Goal: Information Seeking & Learning: Learn about a topic

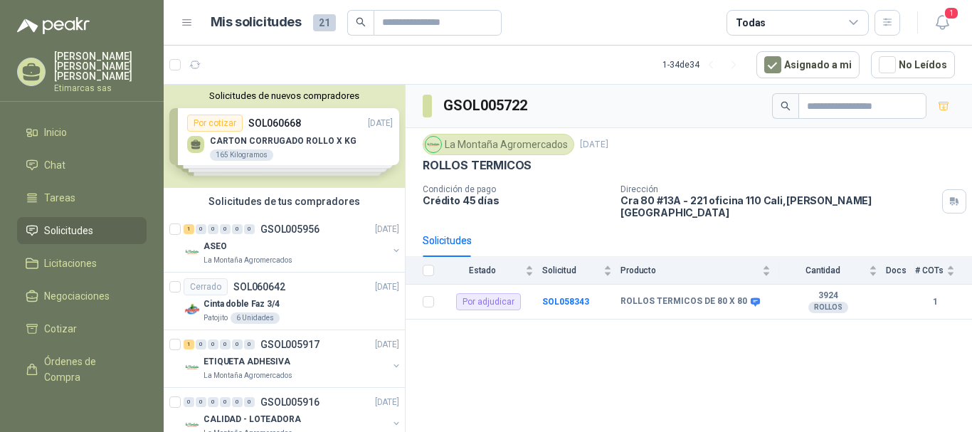
click at [67, 223] on span "Solicitudes" at bounding box center [68, 231] width 49 height 16
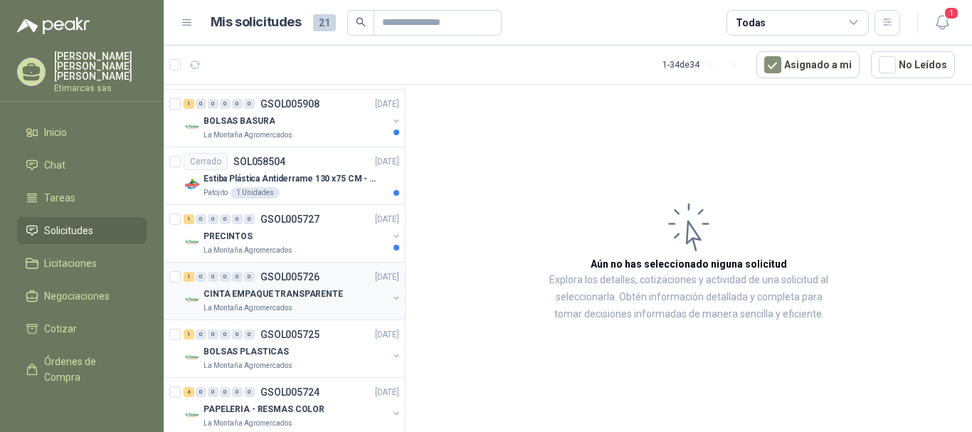
scroll to position [285, 0]
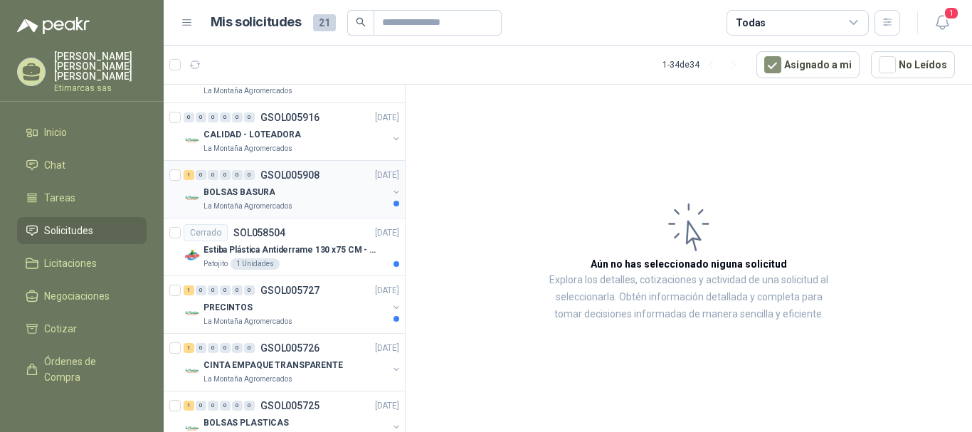
click at [391, 191] on button "button" at bounding box center [396, 191] width 11 height 11
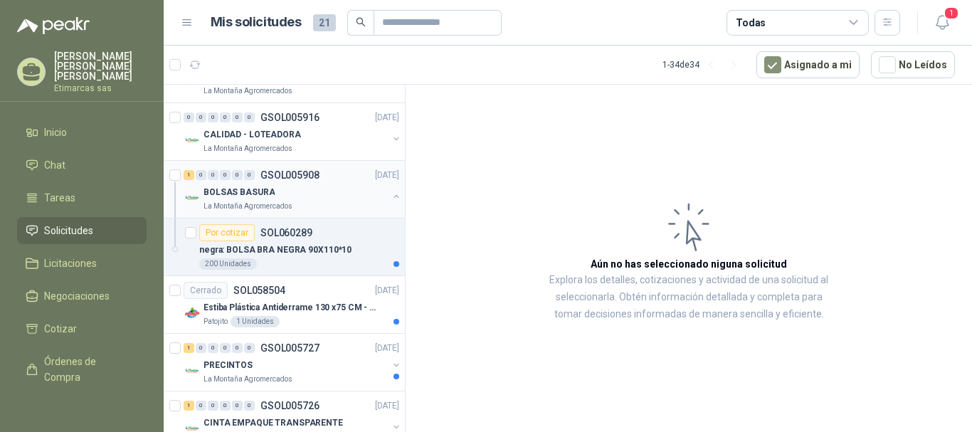
click at [236, 194] on p "BOLSAS BASURA" at bounding box center [239, 193] width 71 height 14
click at [269, 234] on p "SOL060289" at bounding box center [286, 233] width 52 height 10
click at [284, 250] on p "negra: BOLSA BRA NEGRA 90X110*10" at bounding box center [275, 250] width 152 height 14
click at [238, 249] on p "negra: BOLSA BRA NEGRA 90X110*10" at bounding box center [275, 250] width 152 height 14
click at [222, 194] on p "BOLSAS BASURA" at bounding box center [239, 193] width 71 height 14
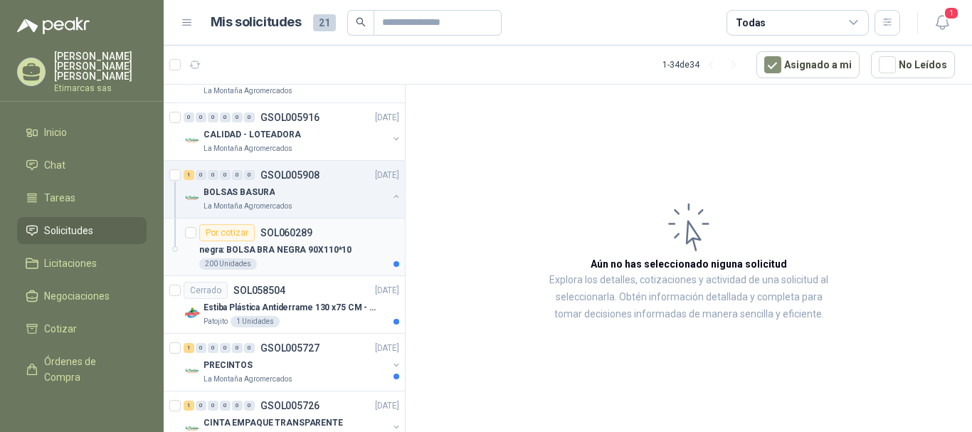
click at [231, 254] on p "negra: BOLSA BRA NEGRA 90X110*10" at bounding box center [275, 250] width 152 height 14
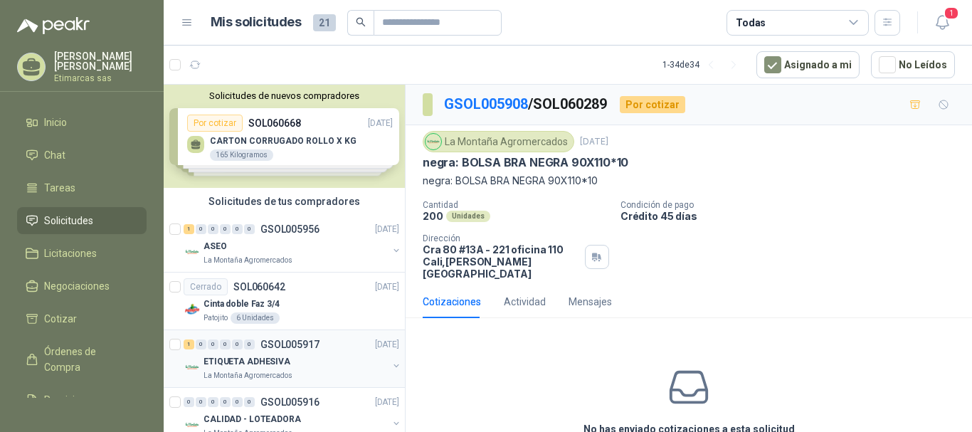
scroll to position [142, 0]
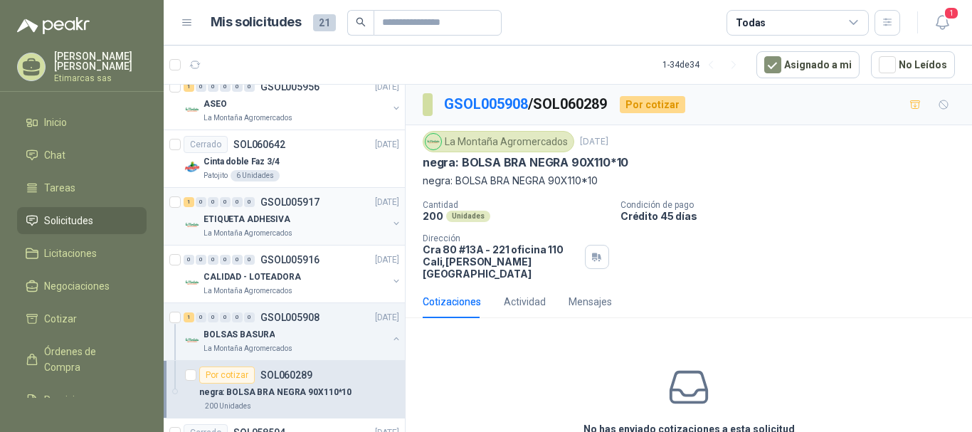
click at [313, 216] on div "ETIQUETA ADHESIVA" at bounding box center [296, 219] width 184 height 17
click at [271, 221] on p "ETIQUETA ADHESIVA" at bounding box center [247, 220] width 87 height 14
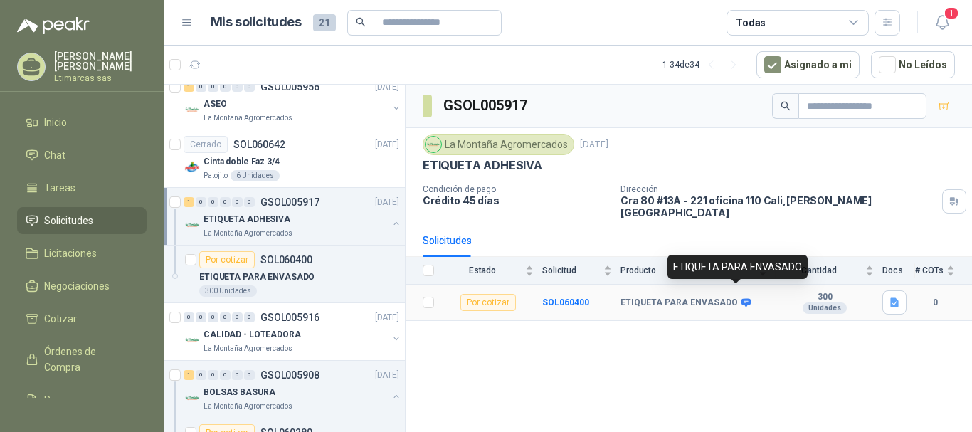
click at [742, 298] on icon at bounding box center [746, 302] width 9 height 9
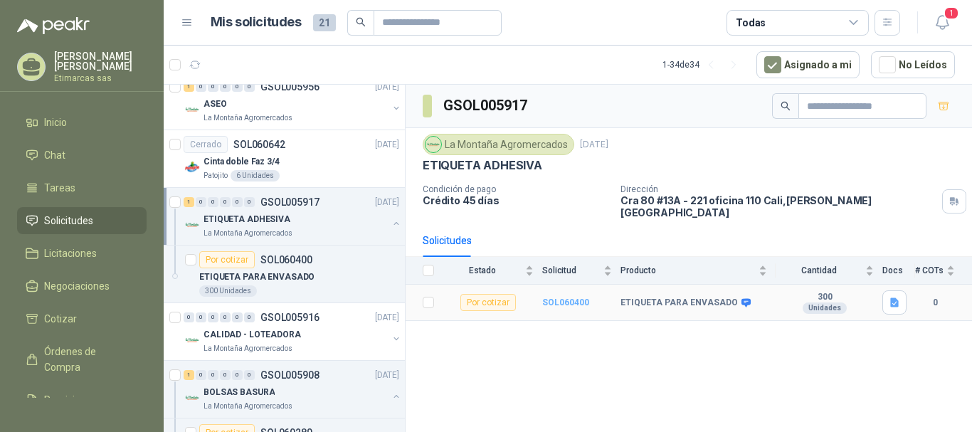
click at [569, 297] on b "SOL060400" at bounding box center [565, 302] width 47 height 10
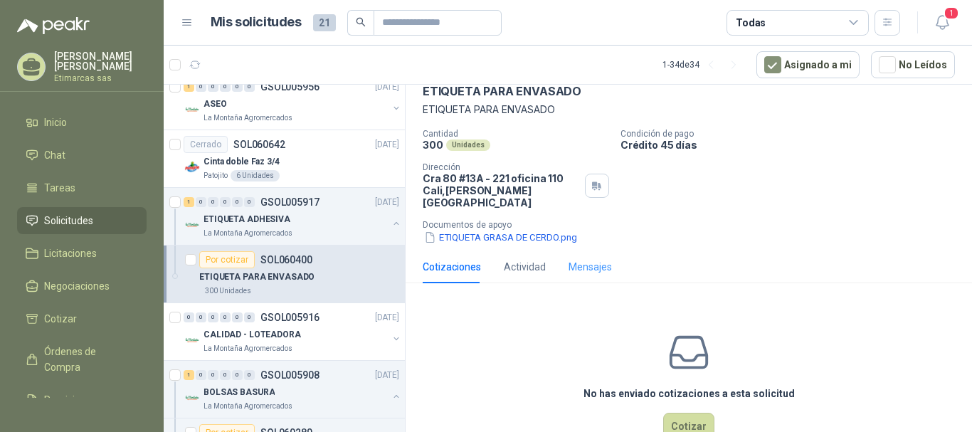
scroll to position [97, 0]
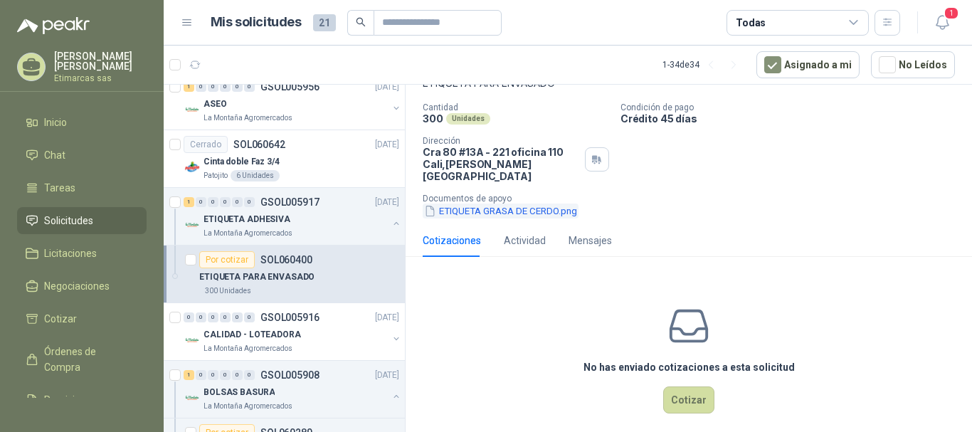
click at [506, 204] on button "ETIQUETA GRASA DE CERDO.png" at bounding box center [501, 211] width 156 height 15
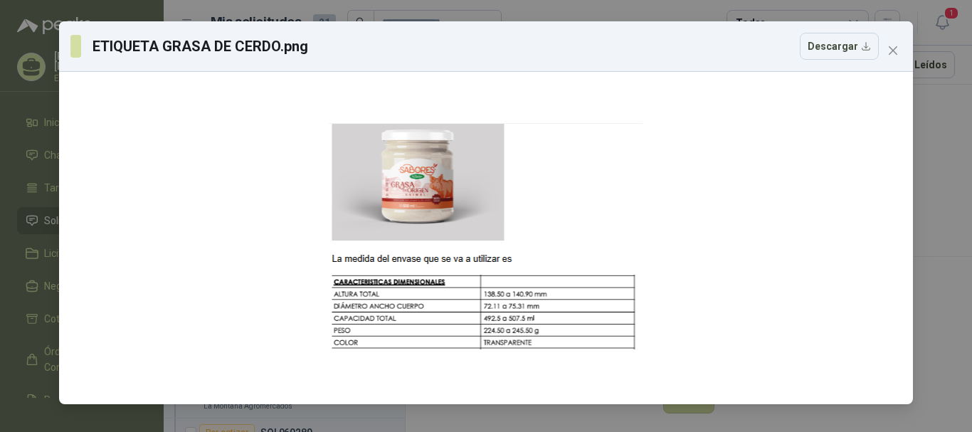
click at [893, 47] on icon "close" at bounding box center [892, 50] width 11 height 11
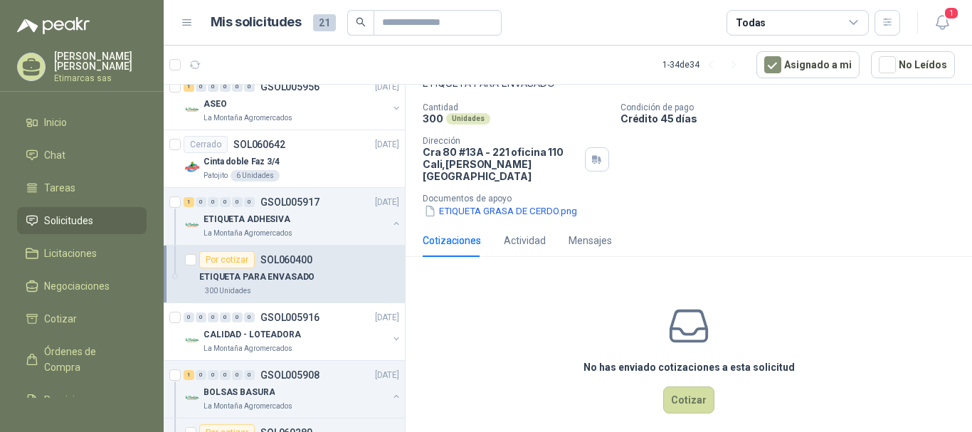
scroll to position [26, 0]
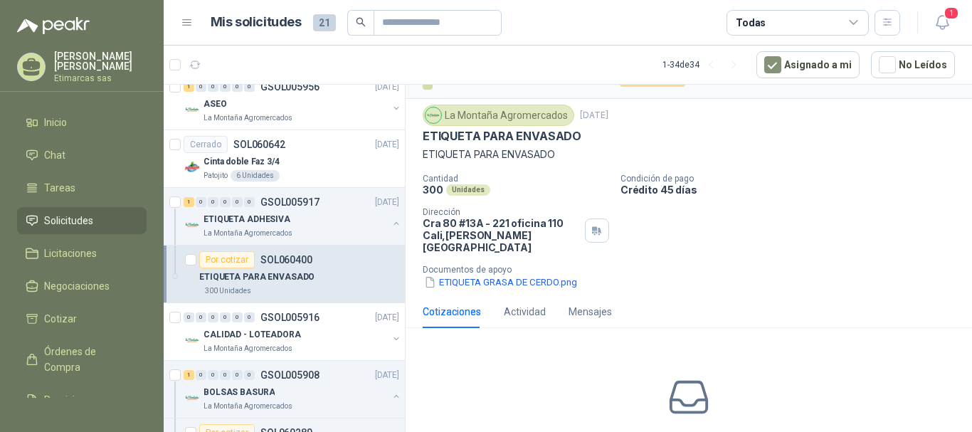
drag, startPoint x: 577, startPoint y: 114, endPoint x: 644, endPoint y: 110, distance: 67.0
click at [644, 110] on div "La Montaña Agromercados [DATE]" at bounding box center [689, 115] width 532 height 21
drag, startPoint x: 423, startPoint y: 191, endPoint x: 480, endPoint y: 193, distance: 57.0
click at [480, 193] on div "300 Unidades" at bounding box center [516, 190] width 186 height 12
click at [529, 192] on div "300 Unidades" at bounding box center [516, 190] width 186 height 12
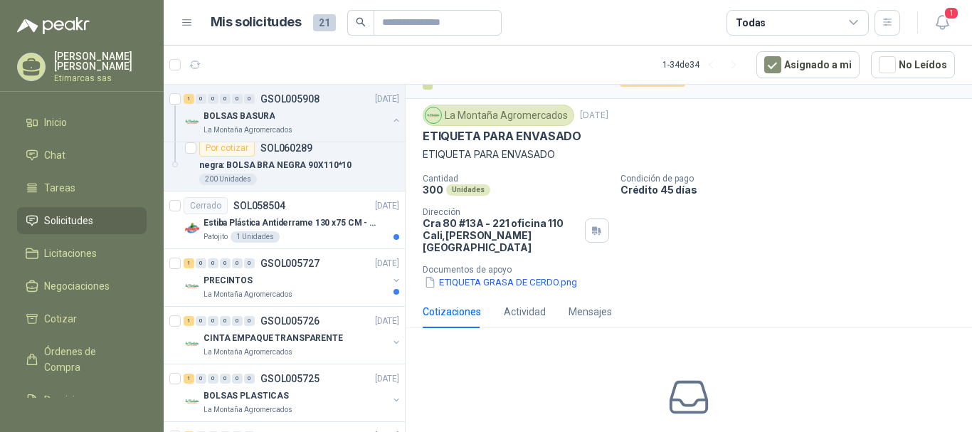
scroll to position [97, 0]
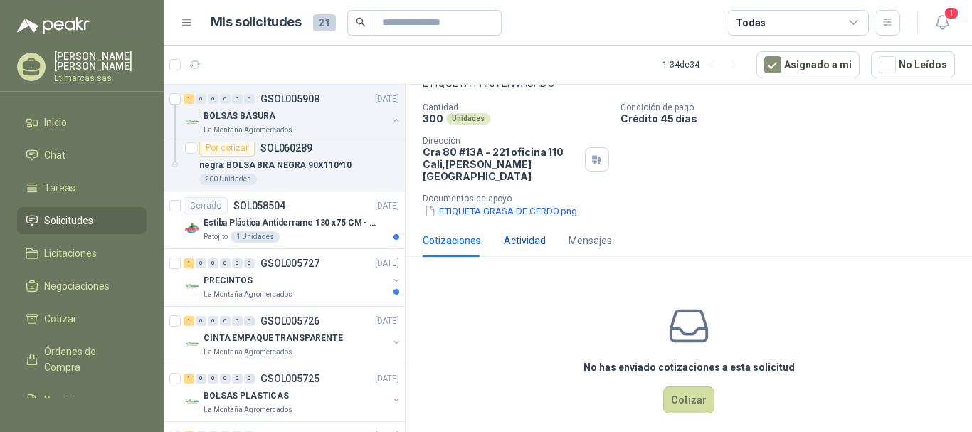
click at [529, 233] on div "Actividad" at bounding box center [525, 241] width 42 height 16
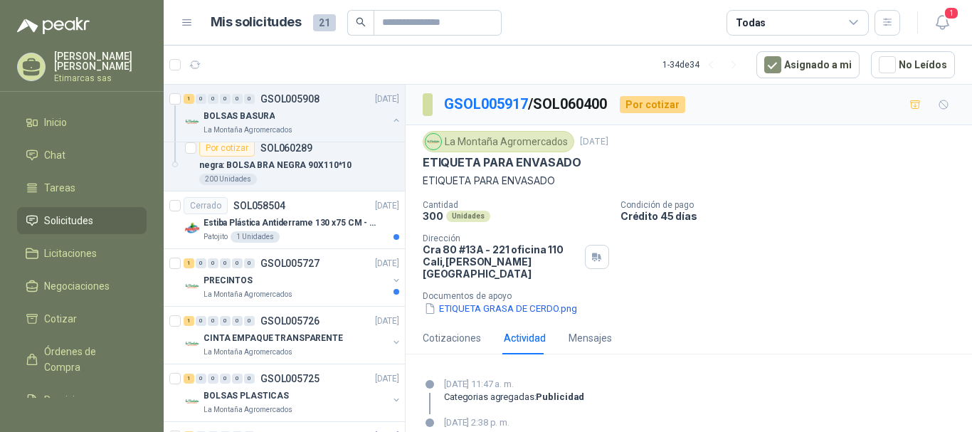
scroll to position [48, 0]
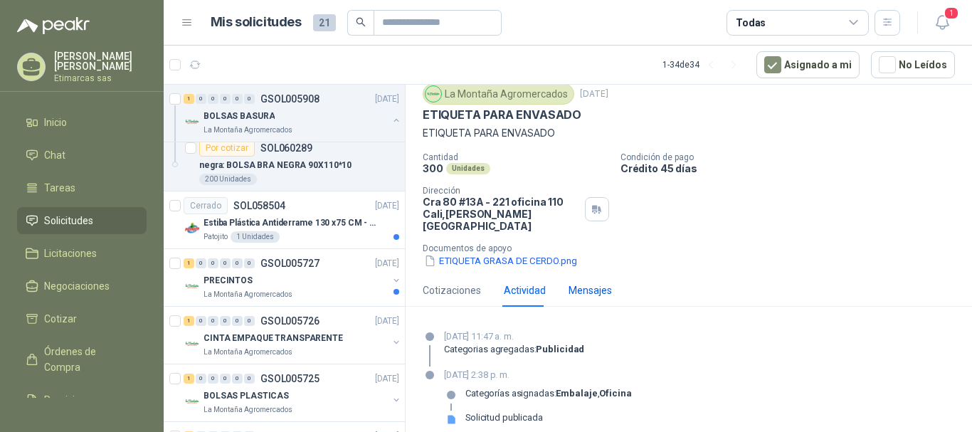
click at [599, 283] on div "Mensajes" at bounding box center [590, 291] width 43 height 16
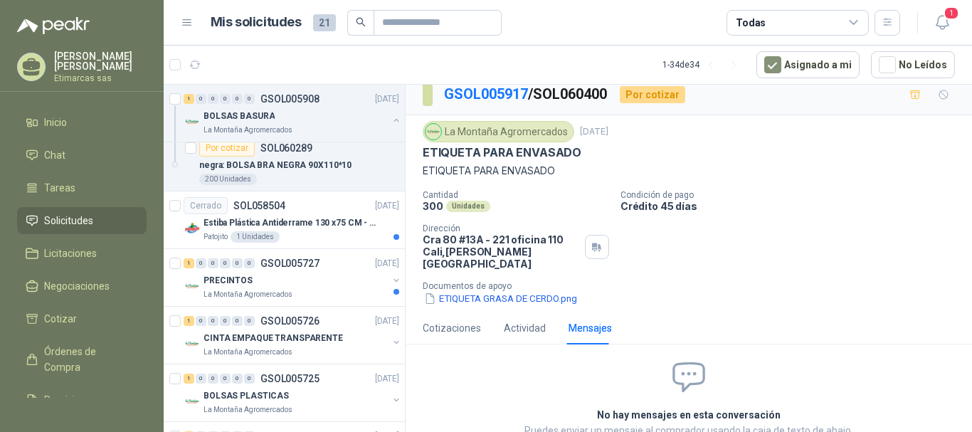
scroll to position [0, 0]
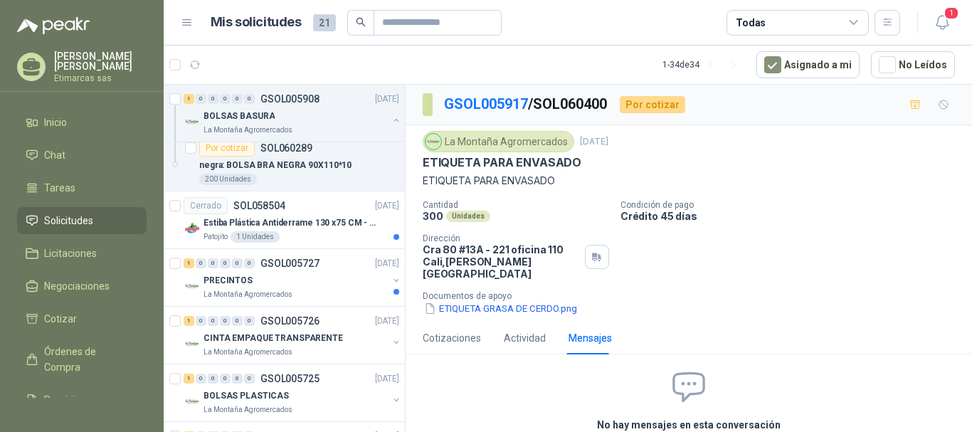
click at [62, 217] on span "Solicitudes" at bounding box center [68, 221] width 49 height 16
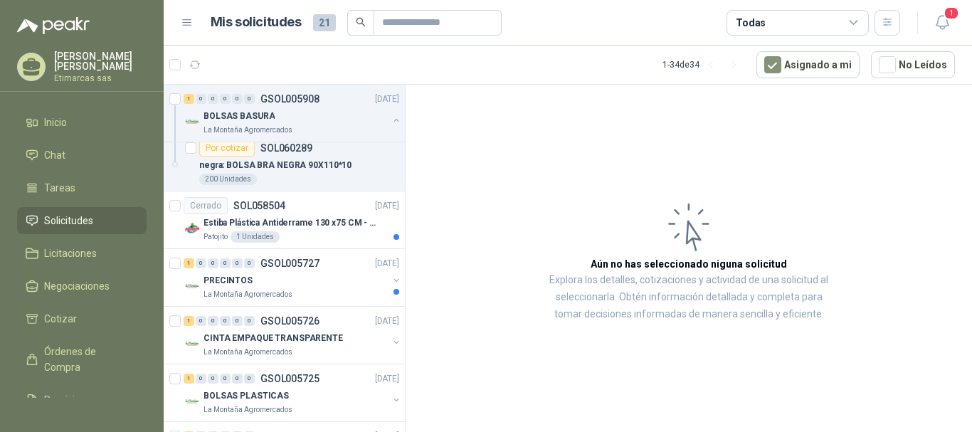
click at [55, 227] on span "Solicitudes" at bounding box center [68, 221] width 49 height 16
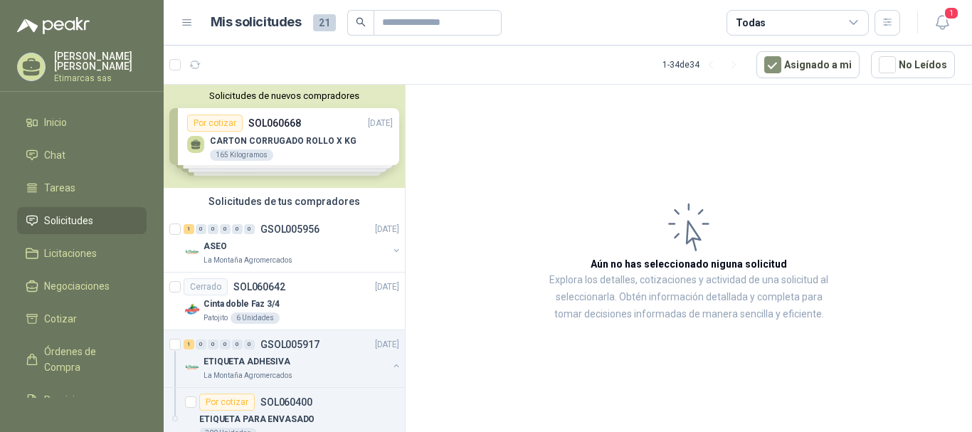
click at [320, 147] on div "Solicitudes de nuevos compradores Por cotizar SOL060668 [DATE] CARTON CORRUGADO…" at bounding box center [284, 136] width 241 height 103
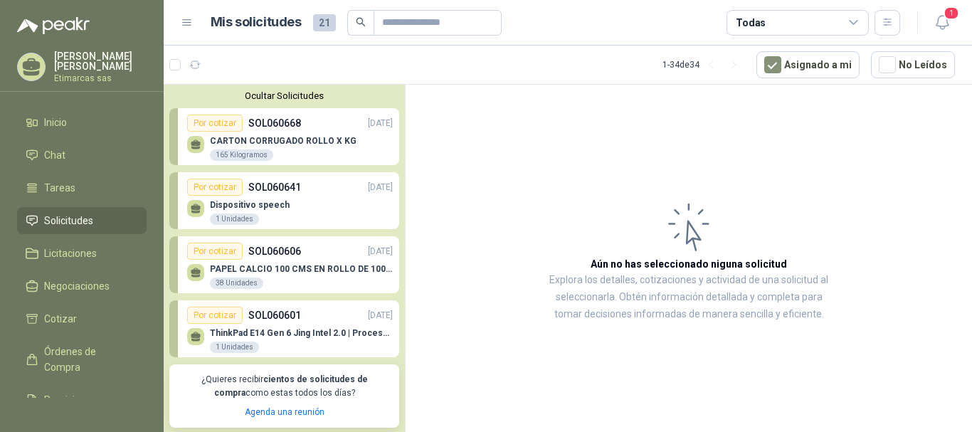
scroll to position [71, 0]
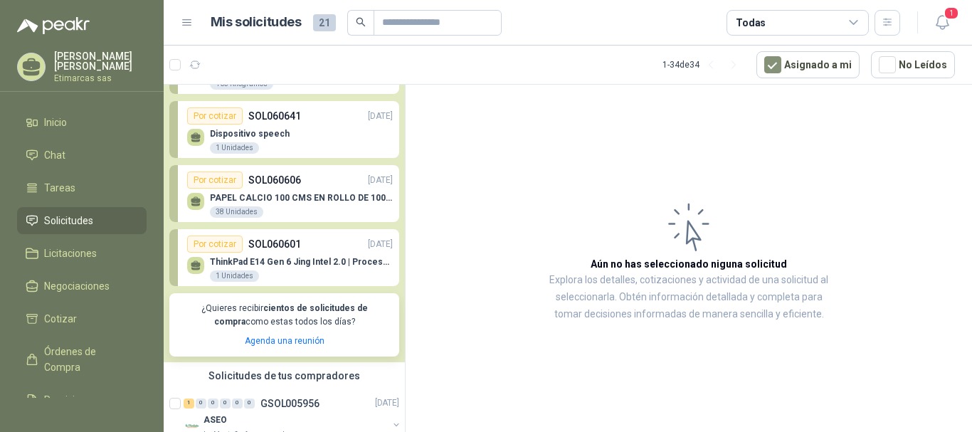
click at [295, 196] on p "PAPEL CALCIO 100 CMS EN ROLLO DE 100 GR" at bounding box center [301, 198] width 183 height 10
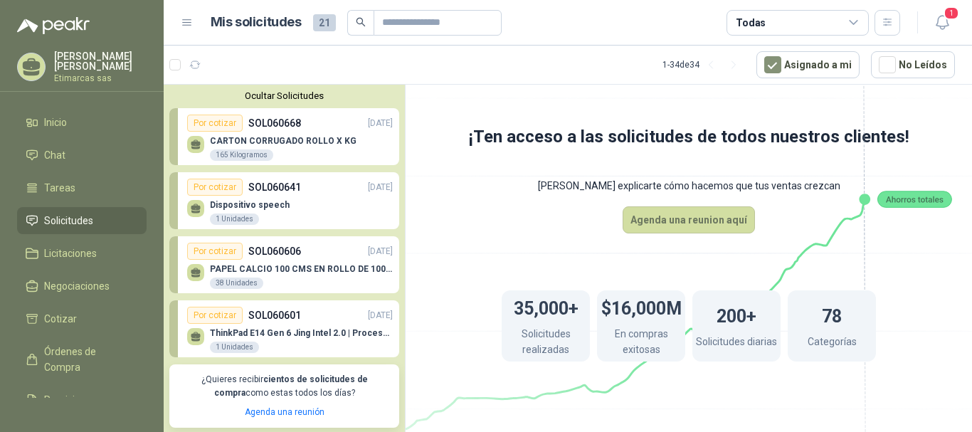
click at [310, 201] on div "Dispositivo speech 1 Unidades" at bounding box center [290, 211] width 206 height 30
click at [264, 99] on button "Ocultar Solicitudes" at bounding box center [284, 95] width 230 height 11
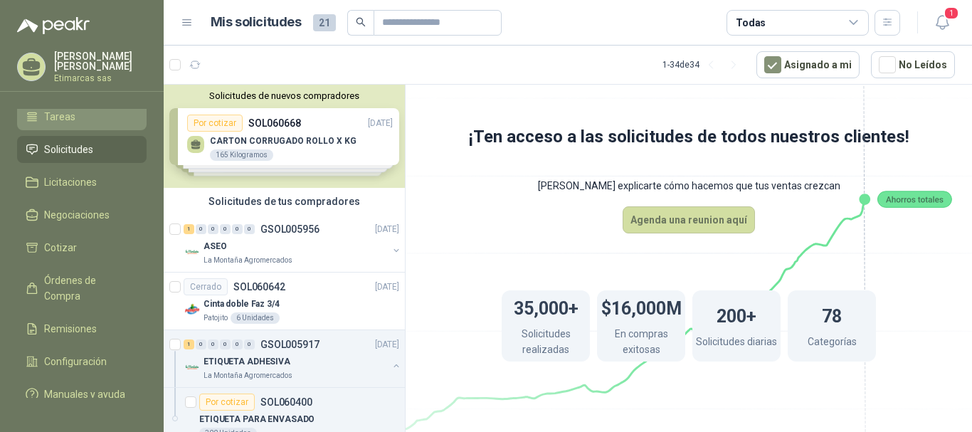
scroll to position [102, 0]
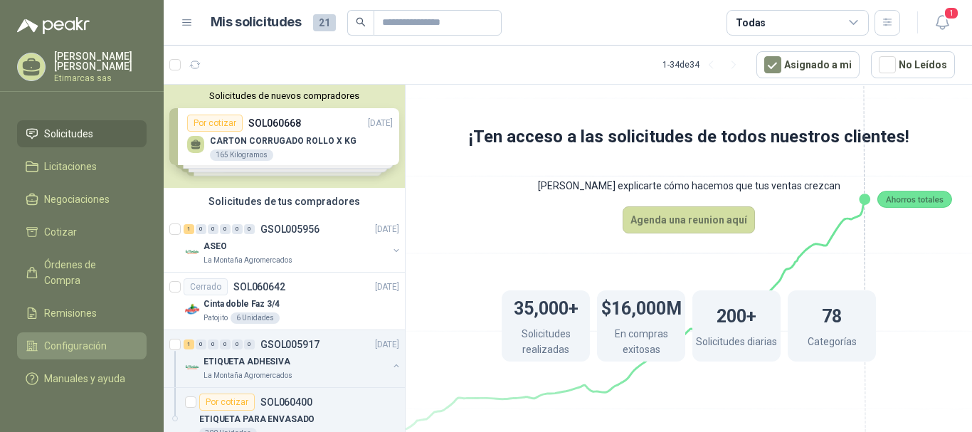
click at [78, 338] on span "Configuración" at bounding box center [75, 346] width 63 height 16
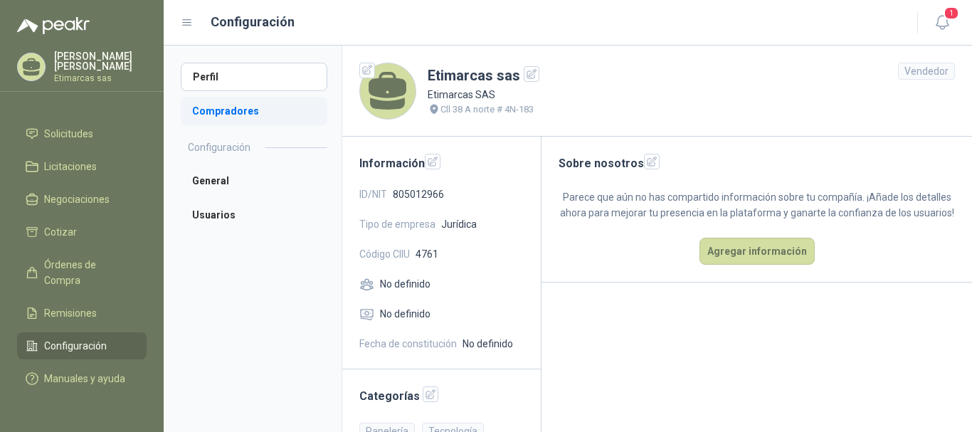
click at [243, 112] on li "Compradores" at bounding box center [254, 111] width 147 height 28
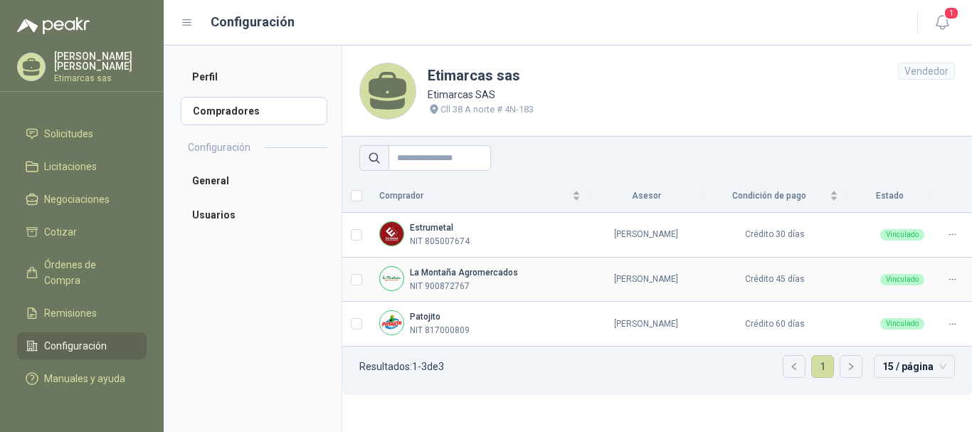
click at [512, 285] on div "[GEOGRAPHIC_DATA] NIT 900872767" at bounding box center [479, 279] width 201 height 27
click at [64, 224] on span "Cotizar" at bounding box center [60, 232] width 33 height 16
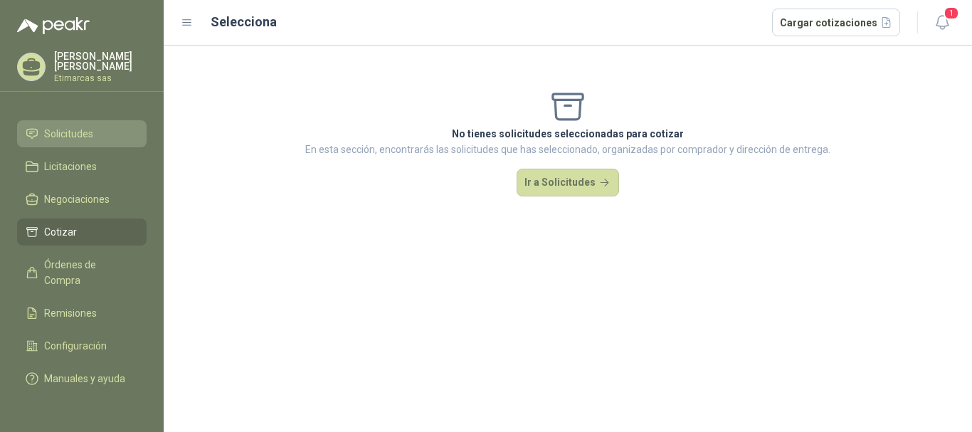
click at [76, 126] on span "Solicitudes" at bounding box center [68, 134] width 49 height 16
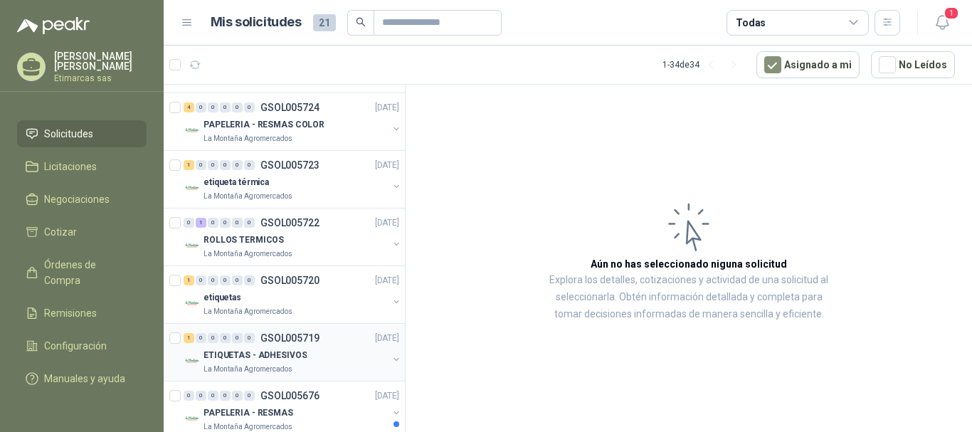
scroll to position [712, 0]
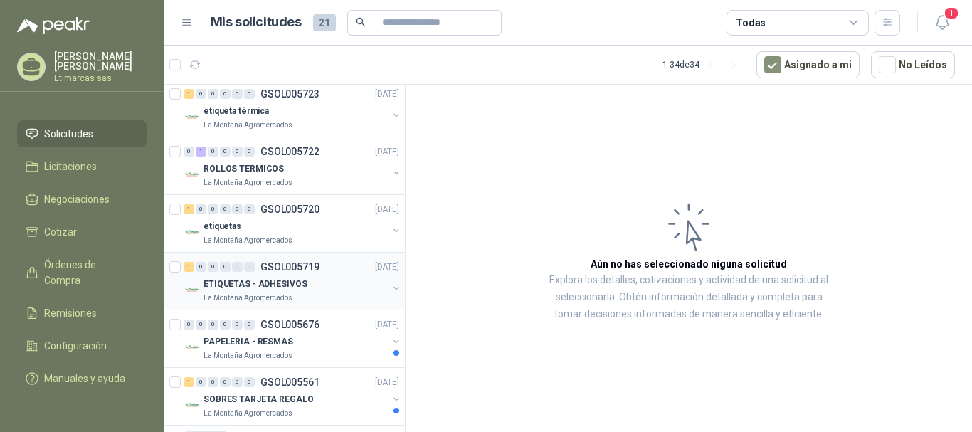
click at [311, 277] on div "ETIQUETAS - ADHESIVOS" at bounding box center [296, 283] width 184 height 17
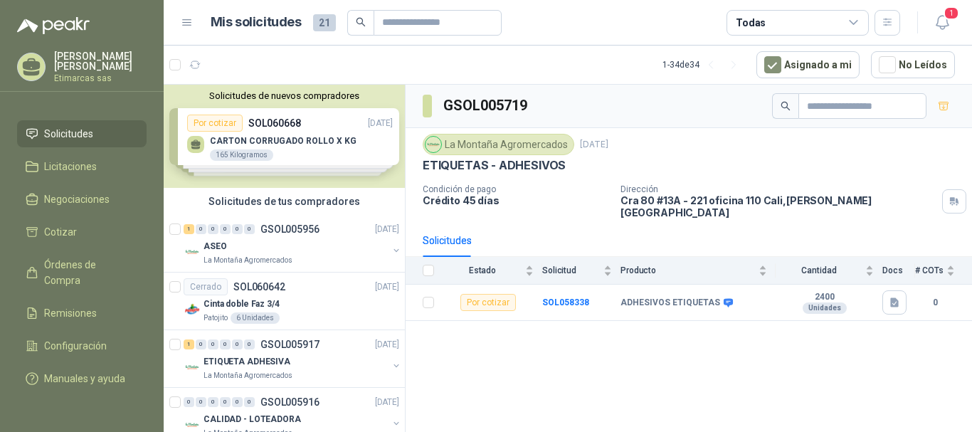
click at [327, 152] on div "Solicitudes de nuevos compradores Por cotizar SOL060668 [DATE] CARTON CORRUGADO…" at bounding box center [284, 136] width 241 height 103
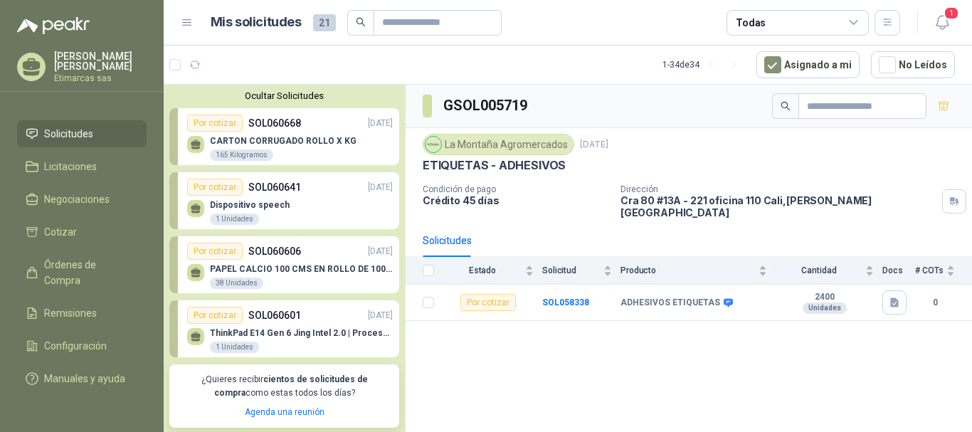
click at [325, 209] on div "Dispositivo speech 1 Unidades" at bounding box center [290, 211] width 206 height 30
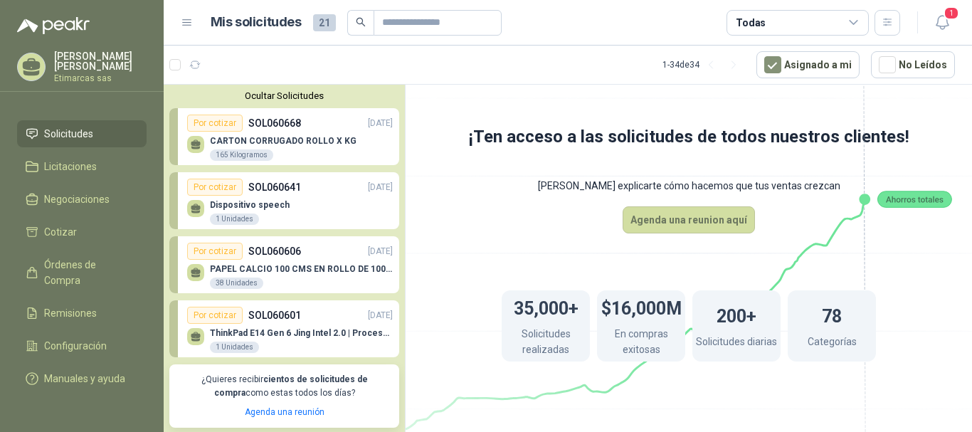
click at [284, 100] on button "Ocultar Solicitudes" at bounding box center [284, 95] width 230 height 11
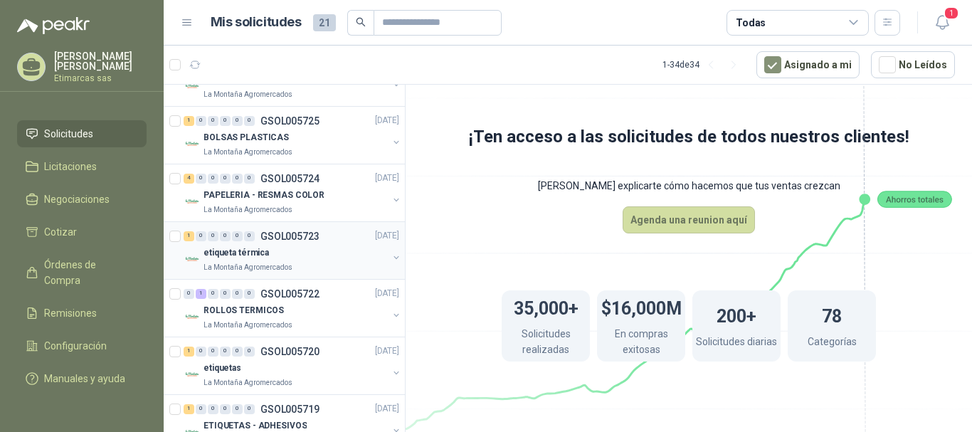
scroll to position [640, 0]
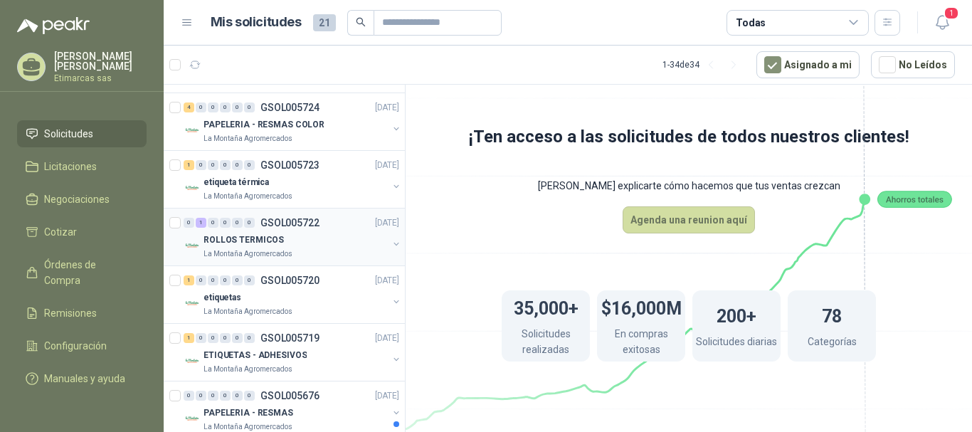
click at [283, 248] on p "La Montaña Agromercados" at bounding box center [248, 253] width 89 height 11
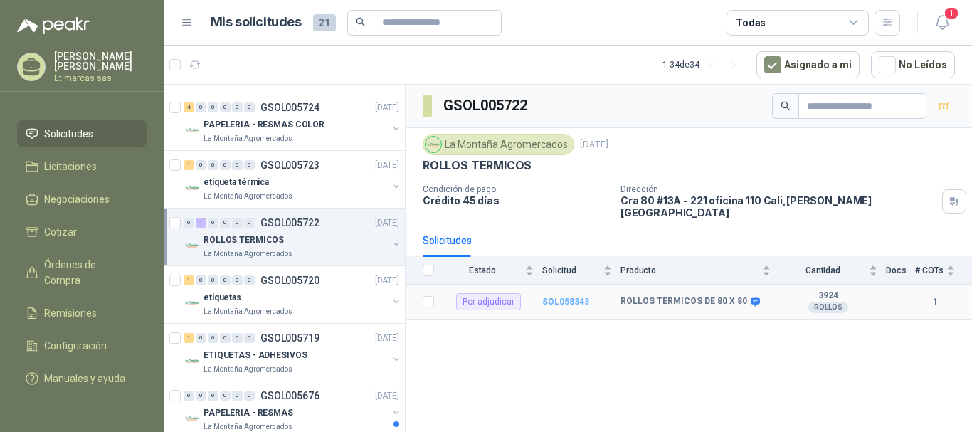
click at [567, 297] on b "SOL058343" at bounding box center [565, 302] width 47 height 10
click at [556, 297] on b "SOL058343" at bounding box center [565, 302] width 47 height 10
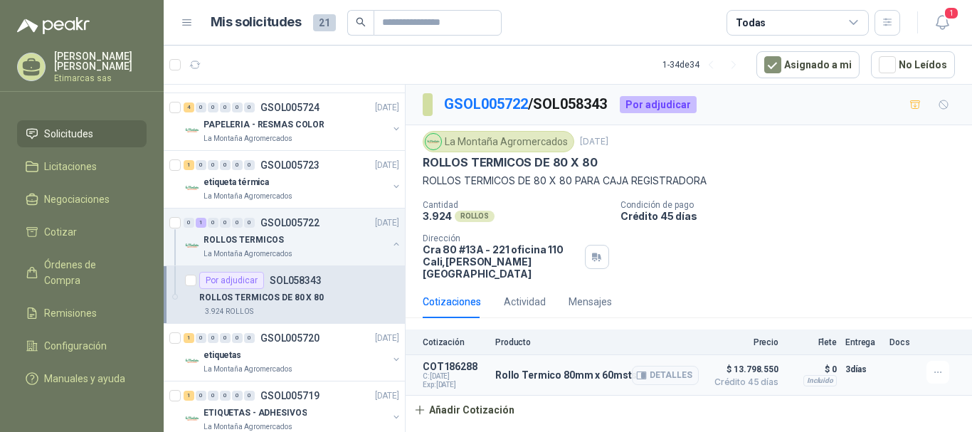
drag, startPoint x: 441, startPoint y: 378, endPoint x: 480, endPoint y: 379, distance: 38.5
click at [480, 379] on article "COT186288 C: [DATE] Exp: [DATE] Rollo Termico 80mm x 60msts Detalles $ 13.798.5…" at bounding box center [689, 375] width 566 height 41
drag, startPoint x: 423, startPoint y: 374, endPoint x: 483, endPoint y: 373, distance: 59.8
click at [483, 381] on span "Exp: [DATE]" at bounding box center [455, 385] width 64 height 9
click at [590, 295] on div "Mensajes" at bounding box center [590, 302] width 43 height 16
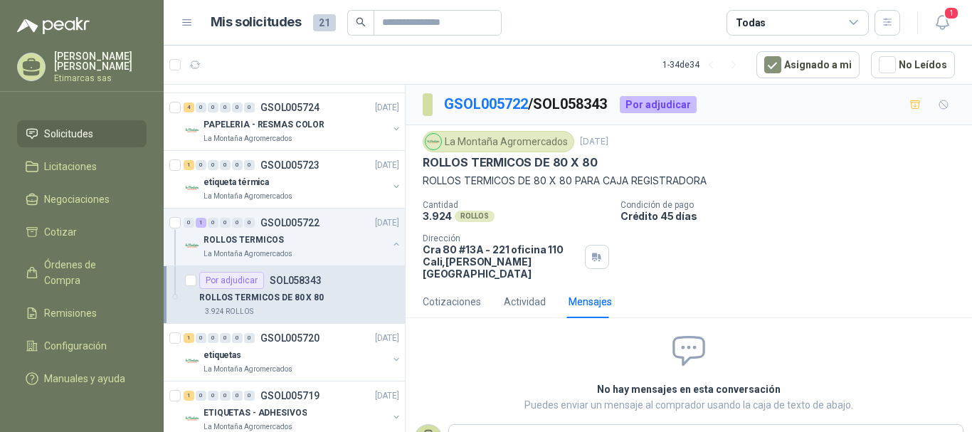
scroll to position [46, 0]
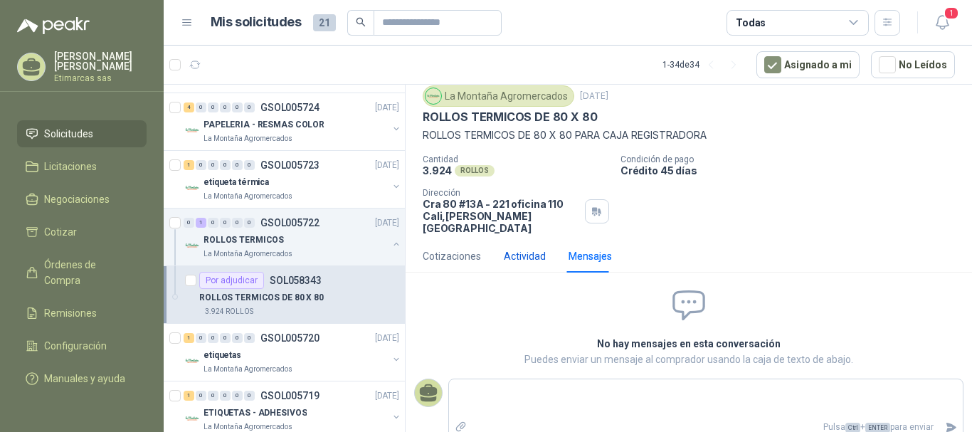
click at [519, 248] on div "Actividad" at bounding box center [525, 256] width 42 height 16
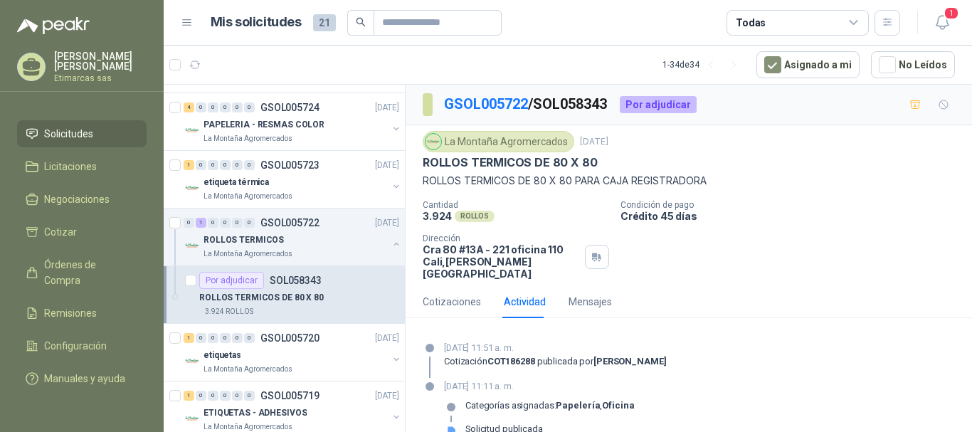
scroll to position [11, 0]
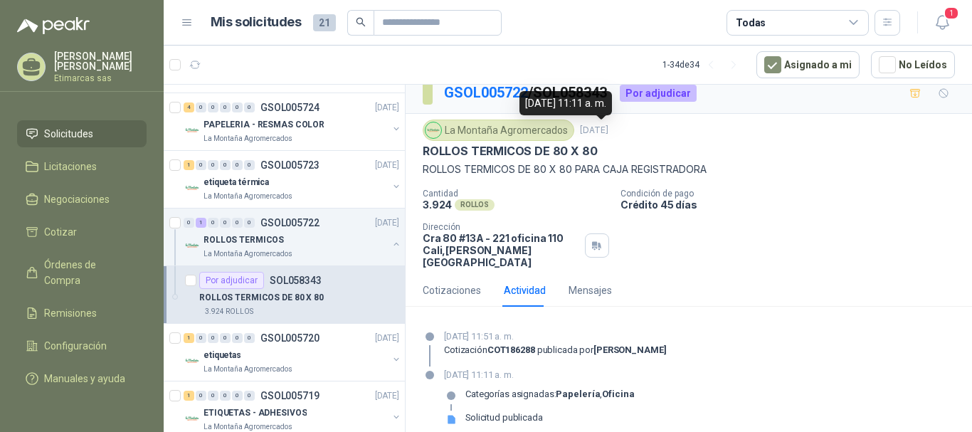
drag, startPoint x: 581, startPoint y: 137, endPoint x: 626, endPoint y: 137, distance: 45.5
click at [626, 137] on div "La Montaña Agromercados [DATE]" at bounding box center [689, 130] width 532 height 21
drag, startPoint x: 497, startPoint y: 318, endPoint x: 526, endPoint y: 322, distance: 28.7
click at [526, 329] on p "[DATE] 11:51 a. m." at bounding box center [555, 336] width 223 height 14
click at [608, 329] on p "[DATE] 11:51 a. m." at bounding box center [555, 336] width 223 height 14
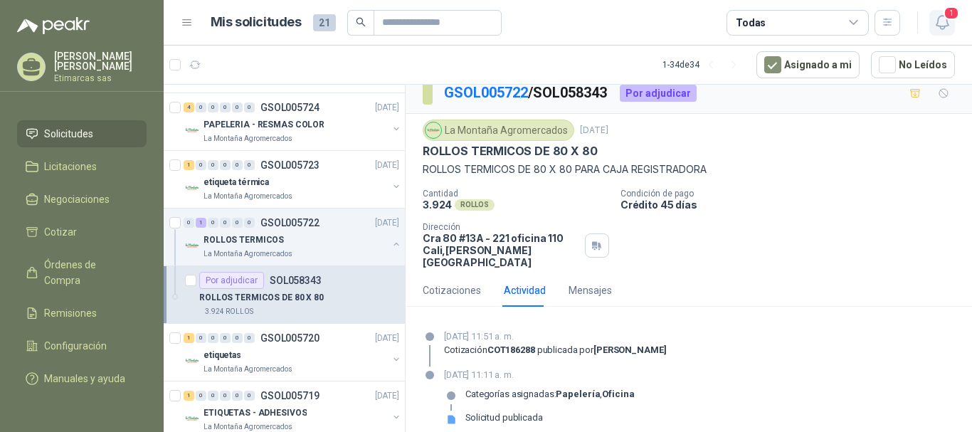
click at [945, 24] on icon "button" at bounding box center [943, 23] width 18 height 18
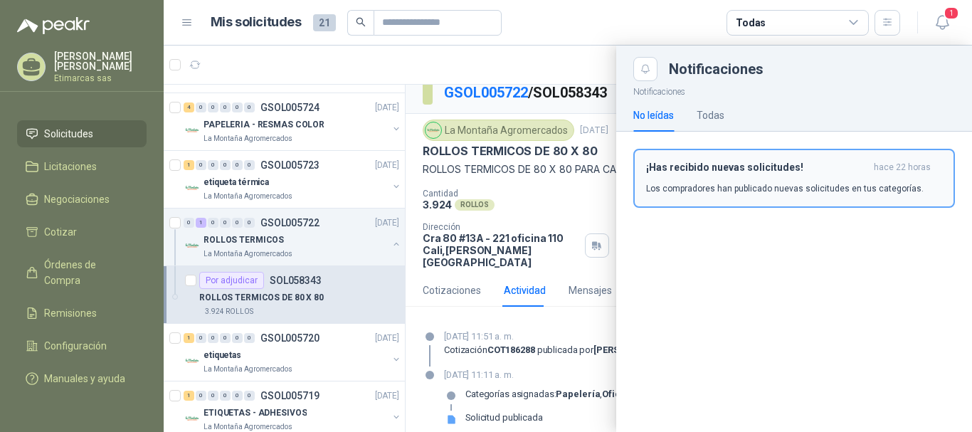
click at [819, 176] on div "¡Has recibido nuevas solicitudes! hace 22 horas Los compradores han publicado n…" at bounding box center [794, 178] width 296 height 33
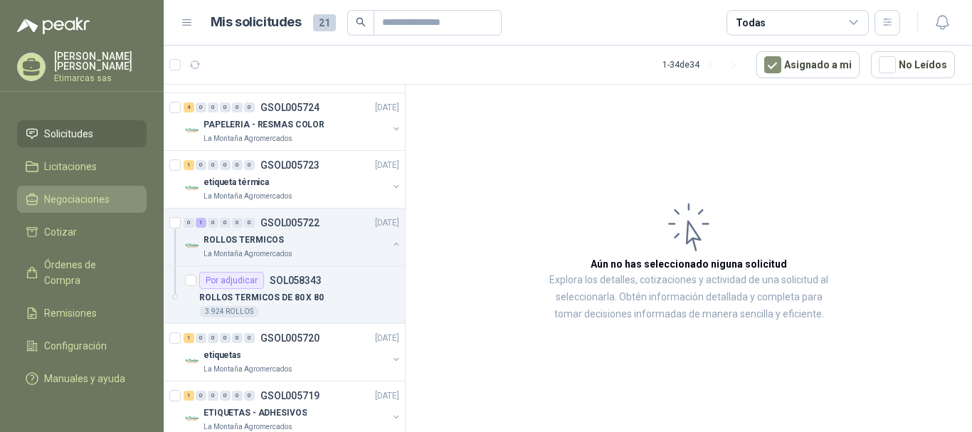
click at [80, 191] on span "Negociaciones" at bounding box center [76, 199] width 65 height 16
click at [63, 191] on span "Negociaciones" at bounding box center [76, 199] width 65 height 16
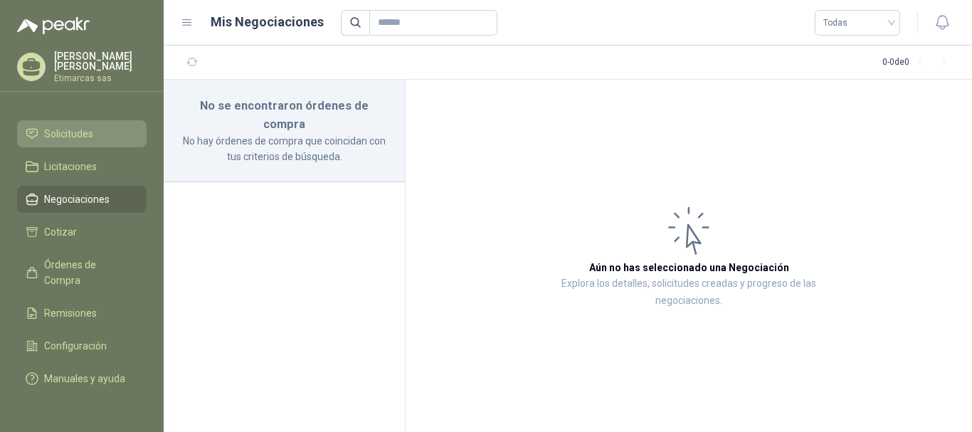
click at [73, 126] on span "Solicitudes" at bounding box center [68, 134] width 49 height 16
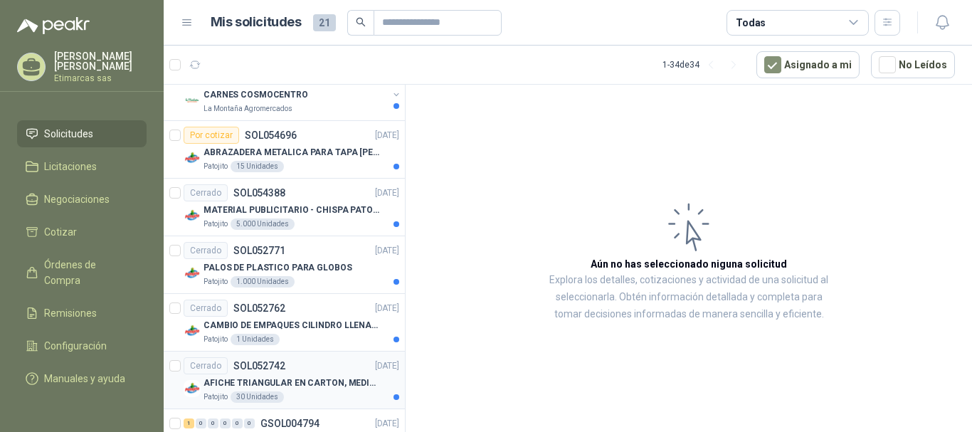
scroll to position [1758, 0]
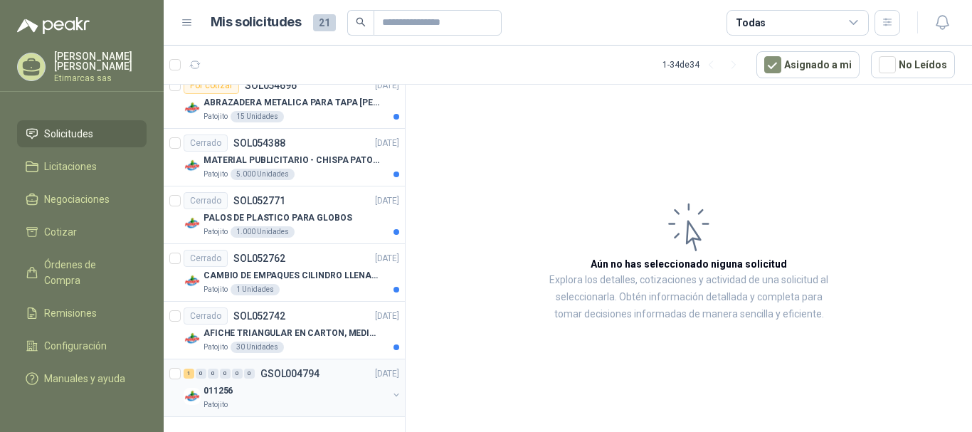
click at [312, 389] on div "011256" at bounding box center [296, 390] width 184 height 17
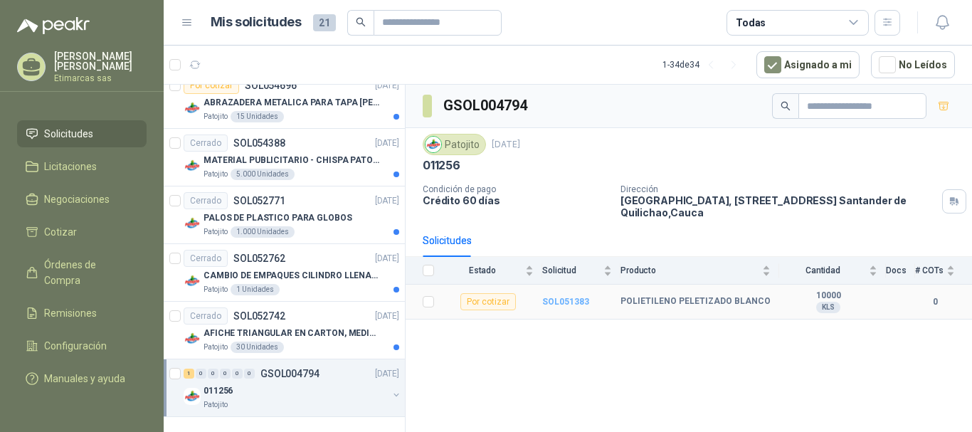
click at [560, 302] on b "SOL051383" at bounding box center [565, 302] width 47 height 10
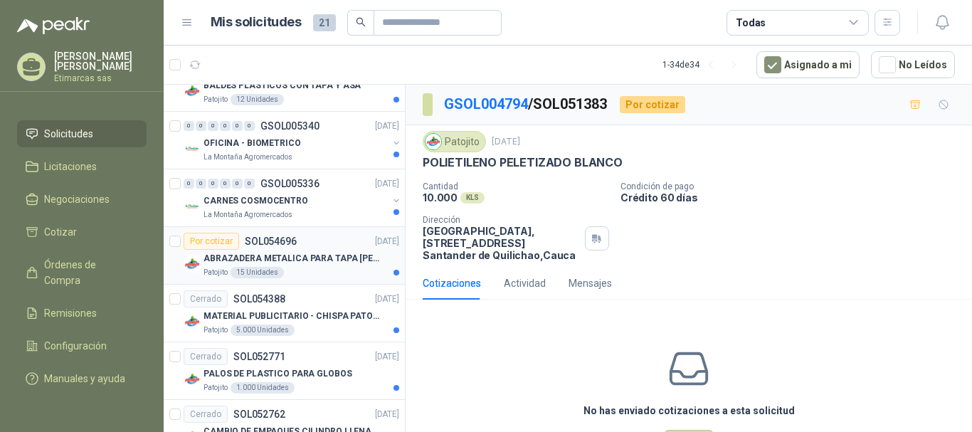
scroll to position [1531, 0]
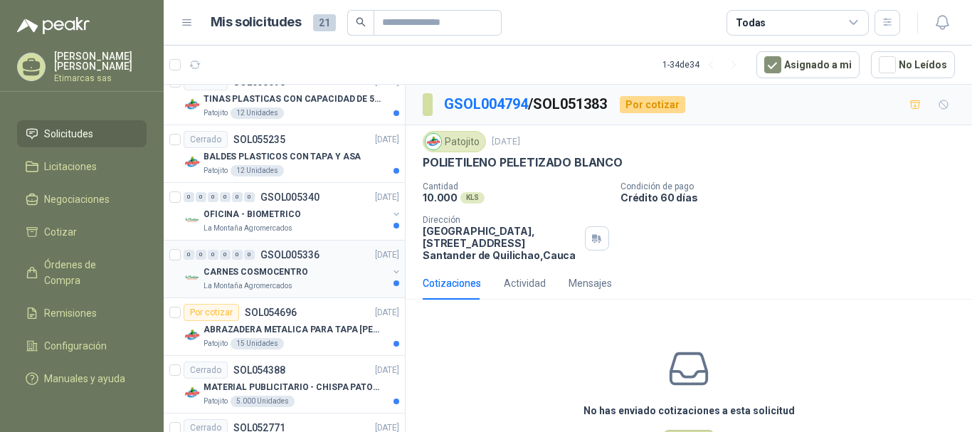
click at [334, 267] on div "CARNES COSMOCENTRO" at bounding box center [296, 271] width 184 height 17
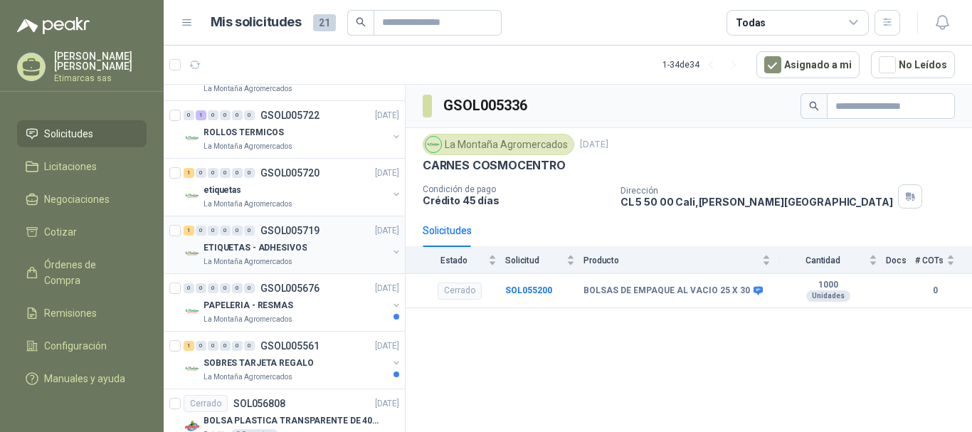
scroll to position [677, 0]
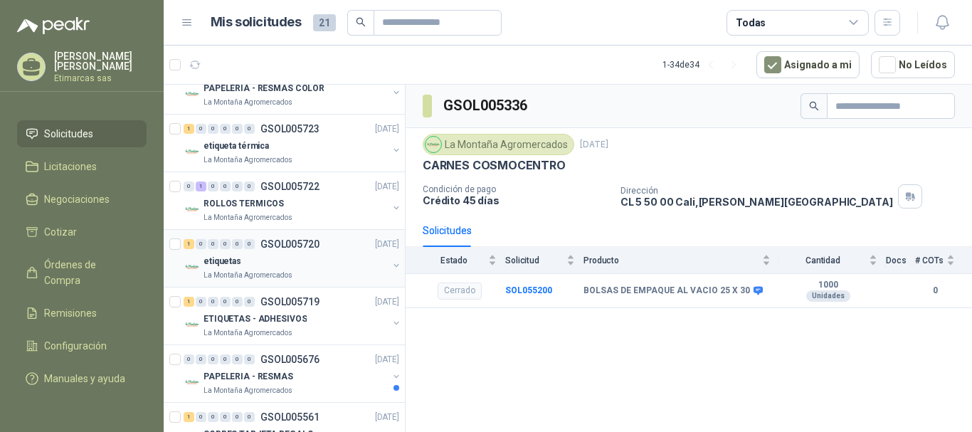
click at [313, 260] on div "etiquetas" at bounding box center [296, 261] width 184 height 17
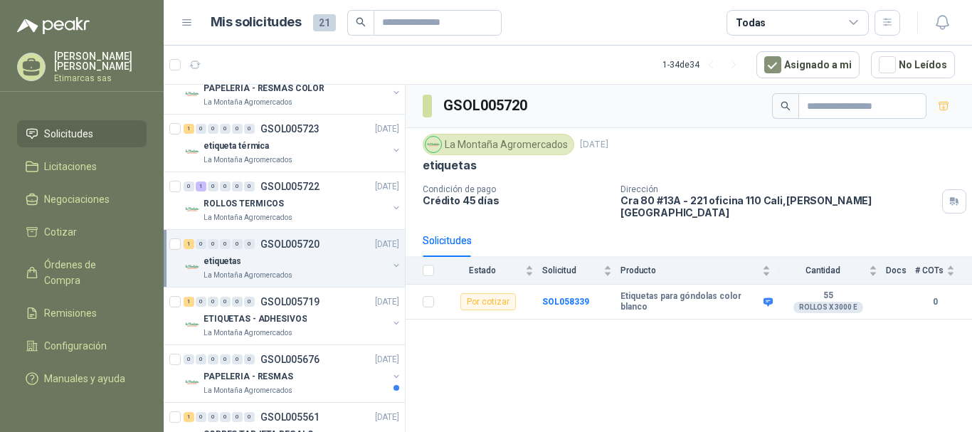
click at [69, 67] on p "[PERSON_NAME]" at bounding box center [100, 61] width 93 height 20
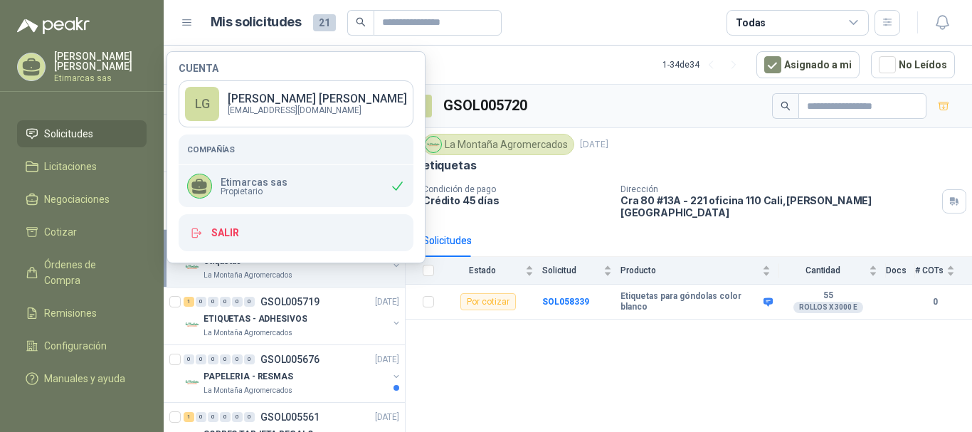
click at [71, 54] on p "[PERSON_NAME]" at bounding box center [100, 61] width 93 height 20
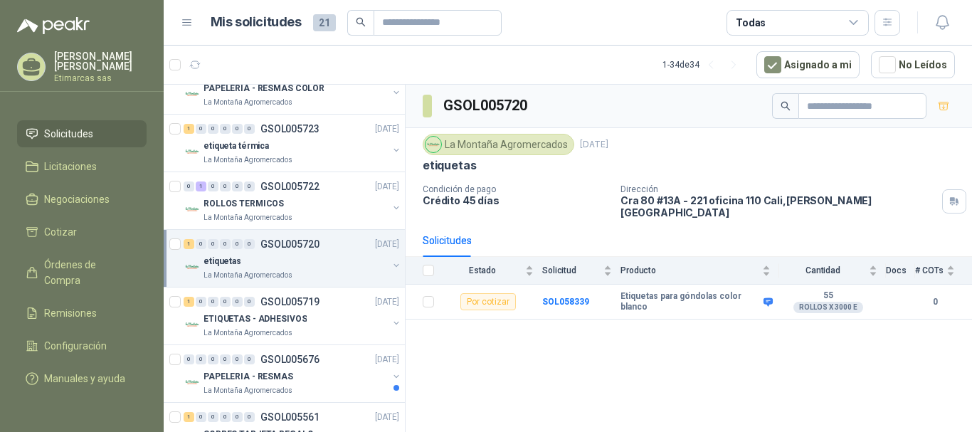
click at [30, 68] on icon at bounding box center [32, 64] width 18 height 12
click at [55, 338] on span "Configuración" at bounding box center [75, 346] width 63 height 16
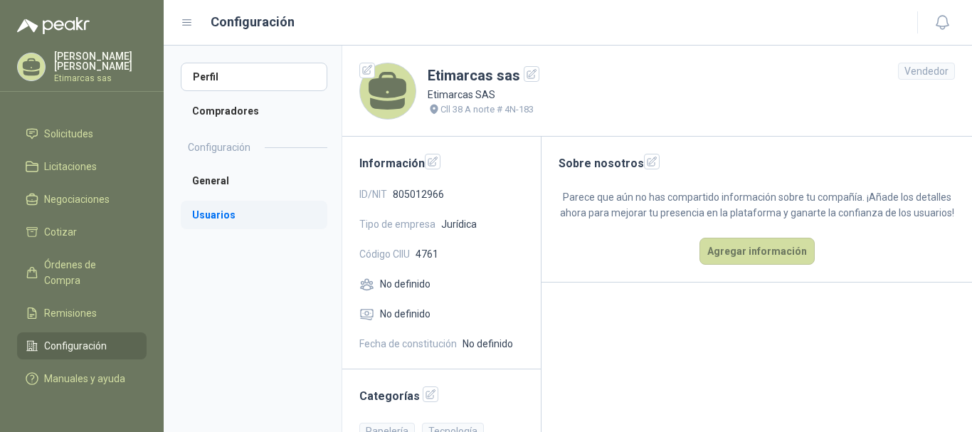
click at [209, 213] on li "Usuarios" at bounding box center [254, 215] width 147 height 28
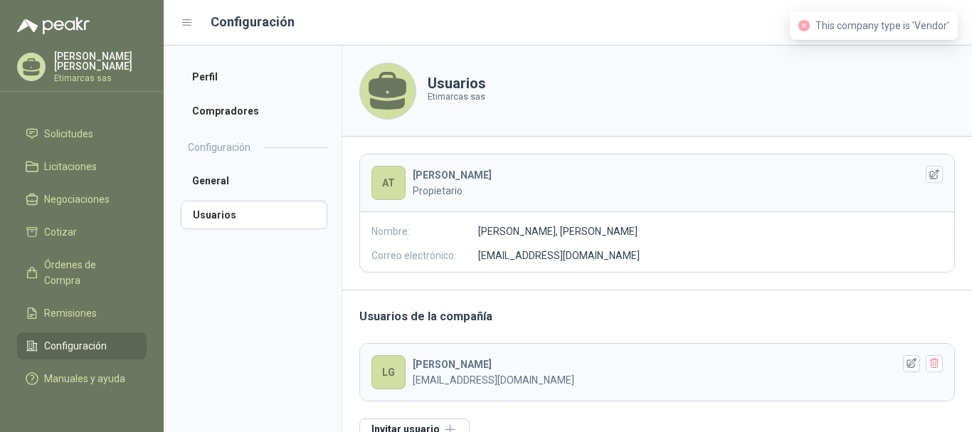
scroll to position [26, 0]
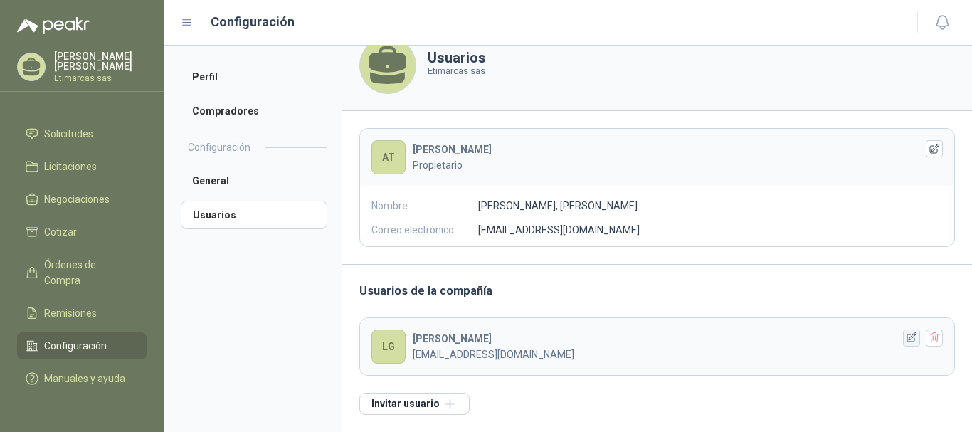
click at [907, 341] on icon "button" at bounding box center [911, 337] width 9 height 9
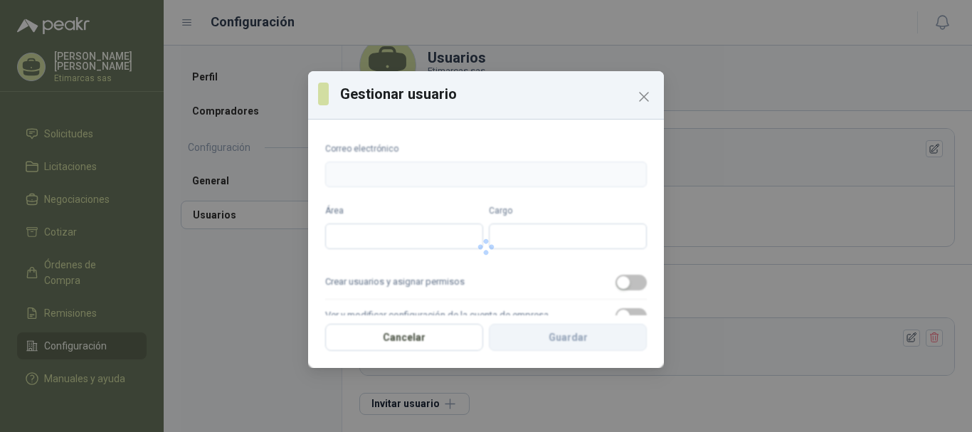
type input "**********"
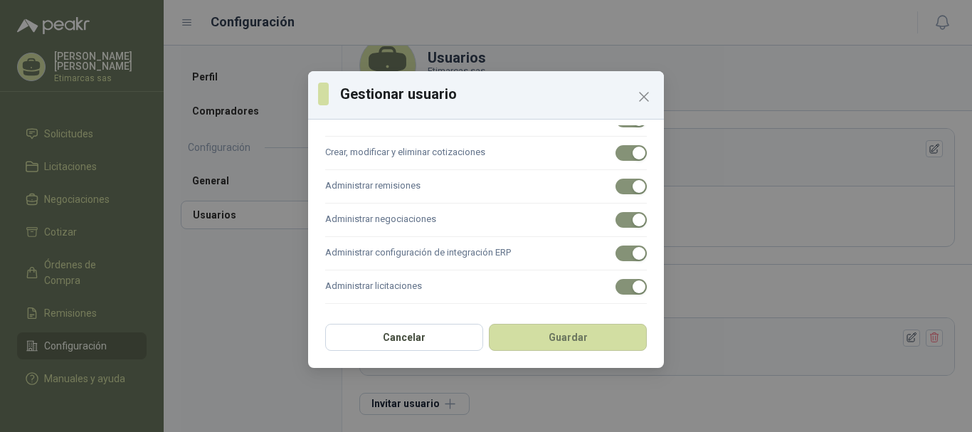
scroll to position [0, 0]
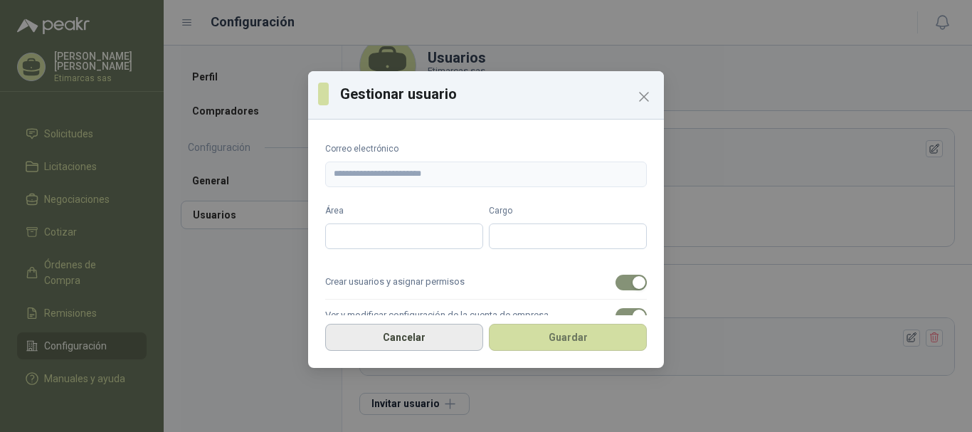
click at [408, 337] on button "Cancelar" at bounding box center [404, 337] width 158 height 27
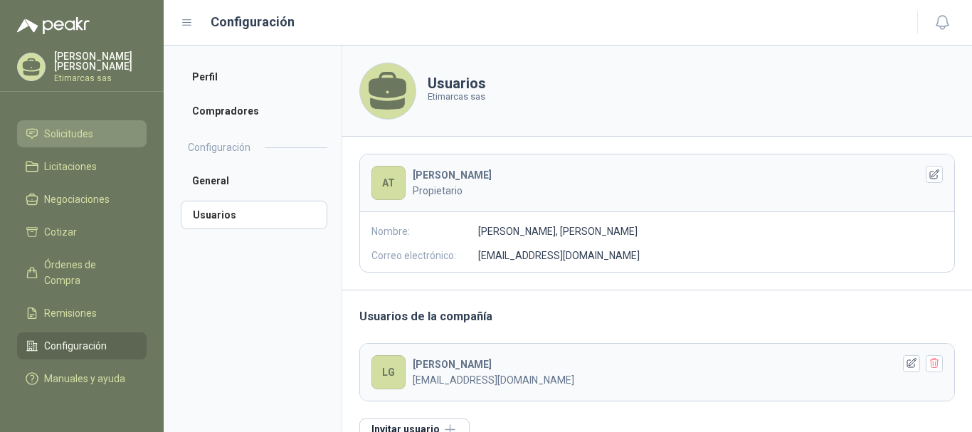
click at [80, 126] on span "Solicitudes" at bounding box center [68, 134] width 49 height 16
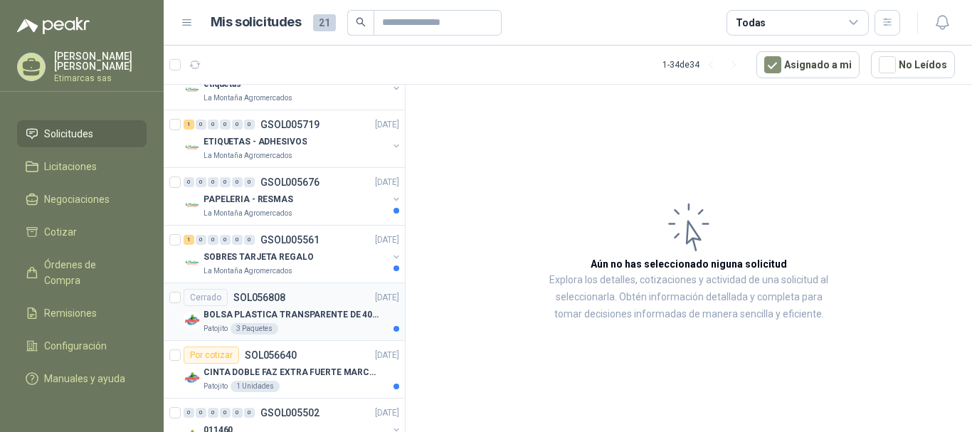
scroll to position [783, 0]
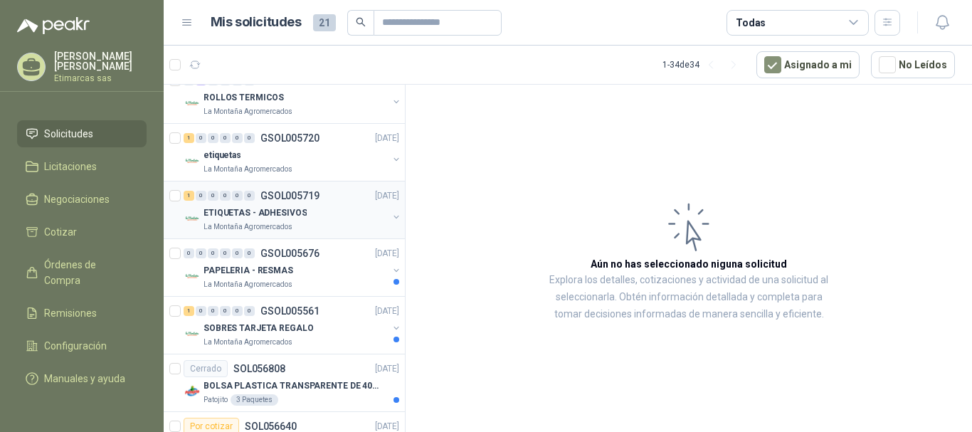
click at [320, 213] on div "ETIQUETAS - ADHESIVOS" at bounding box center [296, 212] width 184 height 17
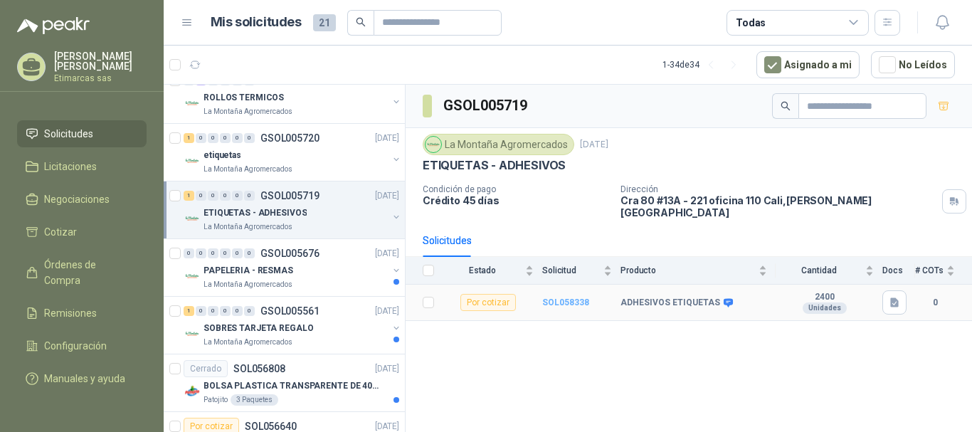
click at [574, 297] on b "SOL058338" at bounding box center [565, 302] width 47 height 10
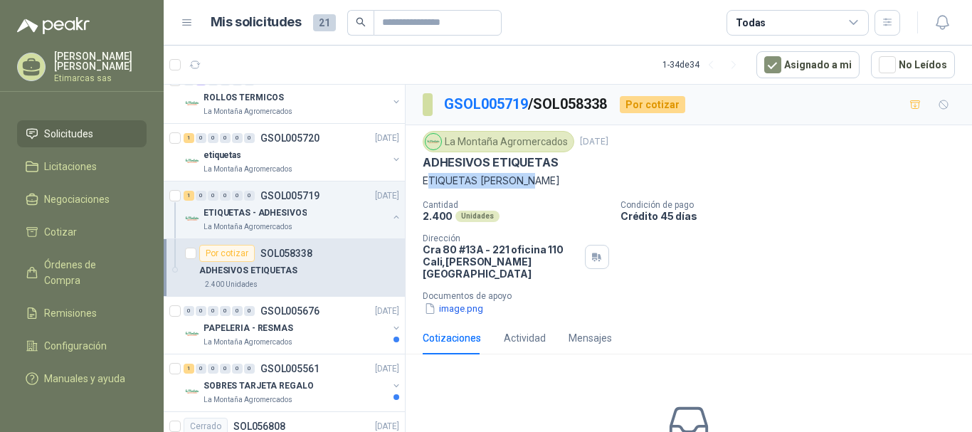
drag, startPoint x: 426, startPoint y: 178, endPoint x: 578, endPoint y: 178, distance: 151.6
click at [578, 178] on p "ETIQUETAS [PERSON_NAME]" at bounding box center [689, 181] width 532 height 16
click at [586, 173] on p "ETIQUETAS [PERSON_NAME]" at bounding box center [689, 181] width 532 height 16
click at [452, 301] on button "image.png" at bounding box center [454, 308] width 62 height 15
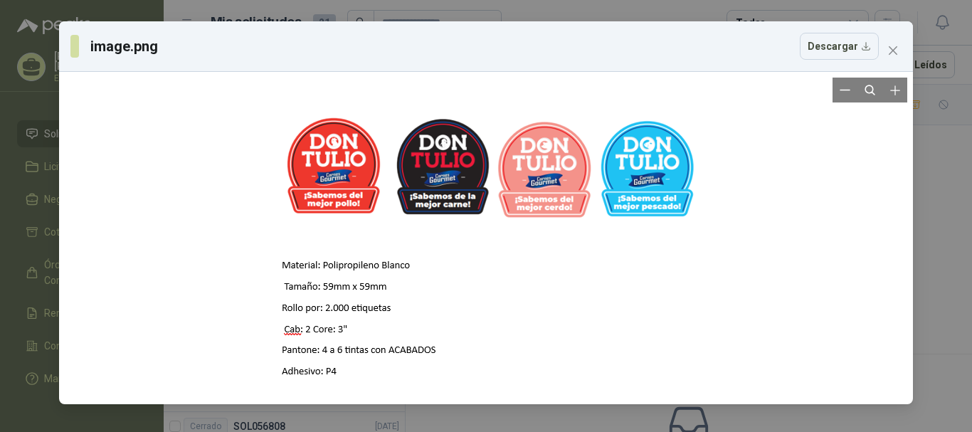
click at [287, 270] on div at bounding box center [486, 238] width 504 height 321
click at [843, 47] on button "Descargar" at bounding box center [839, 46] width 79 height 27
click at [896, 48] on icon "close" at bounding box center [893, 50] width 9 height 9
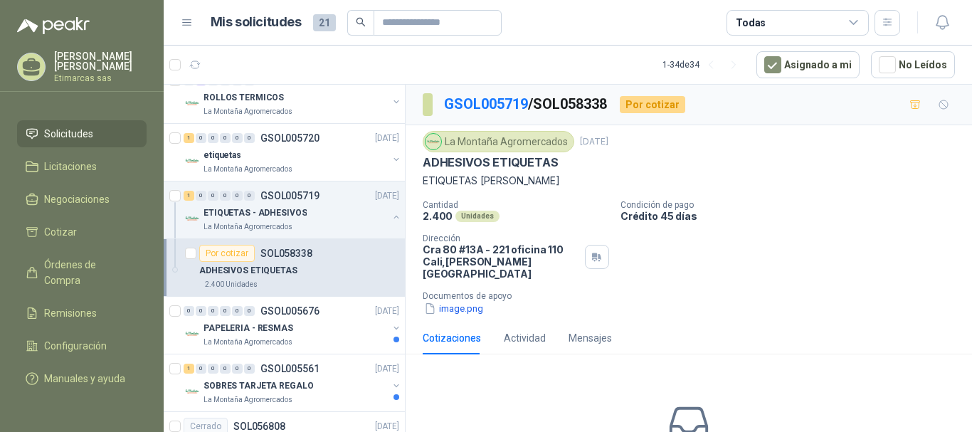
scroll to position [712, 0]
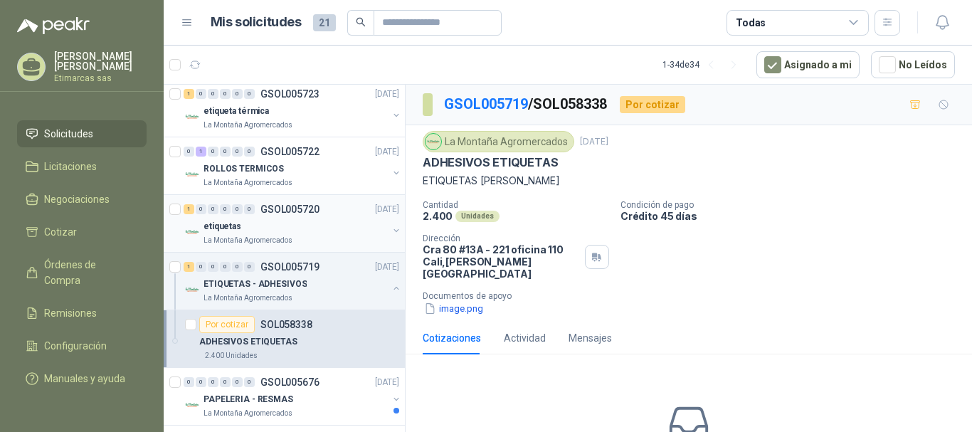
click at [310, 226] on div "etiquetas" at bounding box center [296, 226] width 184 height 17
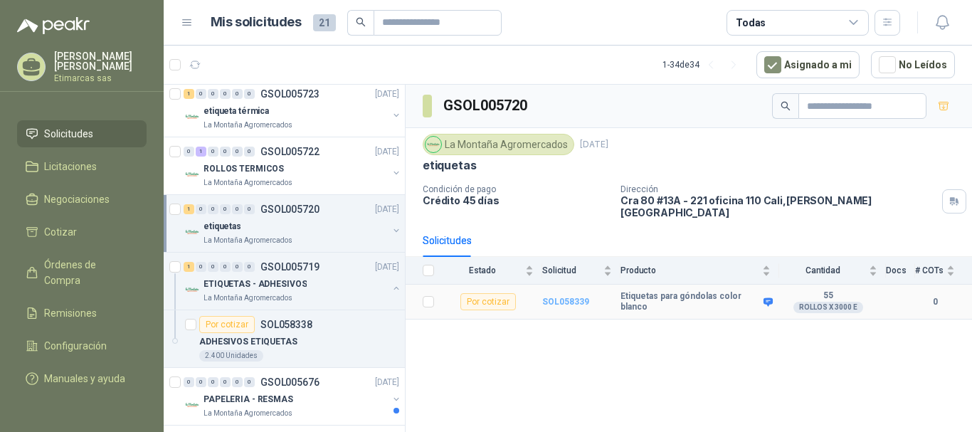
click at [563, 297] on b "SOL058339" at bounding box center [565, 302] width 47 height 10
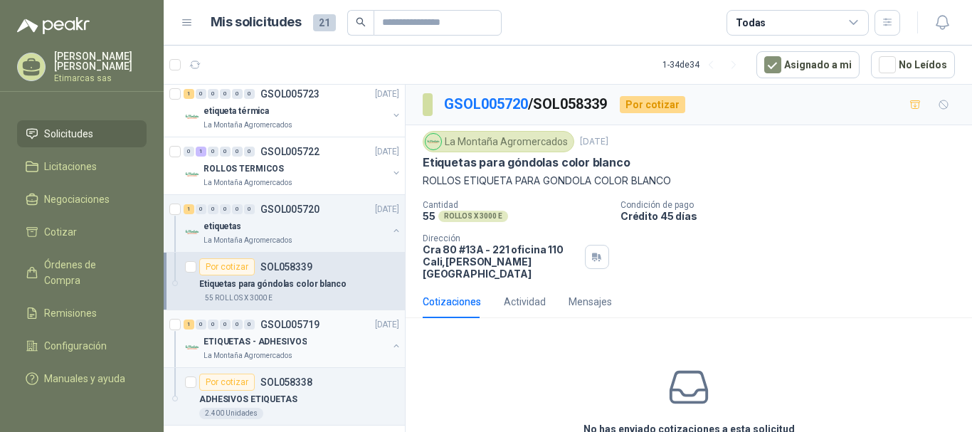
scroll to position [640, 0]
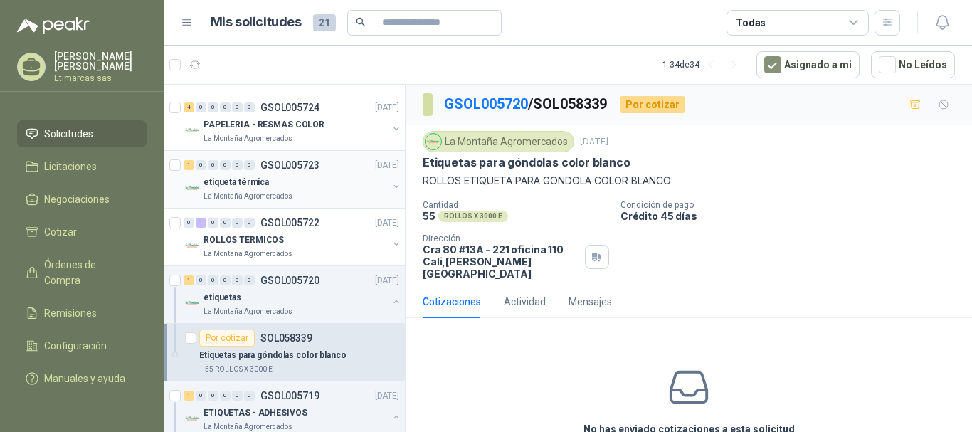
click at [305, 180] on div "etiqueta térmica" at bounding box center [296, 182] width 184 height 17
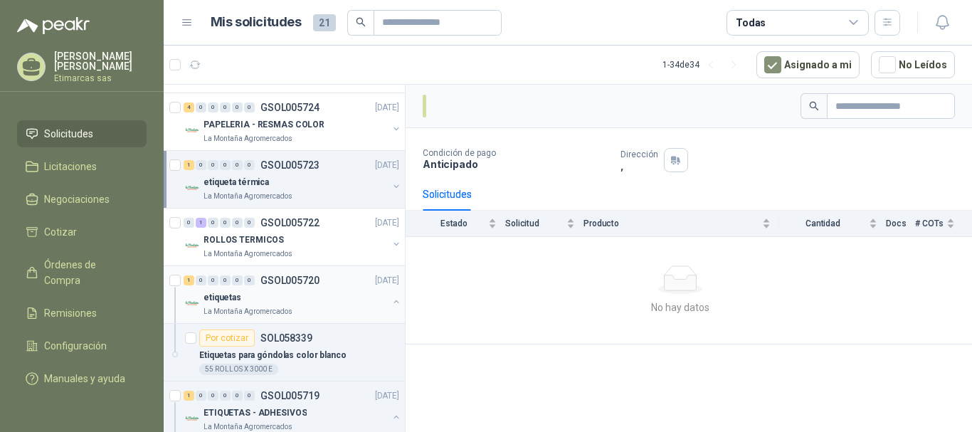
click at [324, 297] on div "etiquetas" at bounding box center [296, 297] width 184 height 17
click at [316, 180] on div "etiqueta térmica" at bounding box center [296, 182] width 184 height 17
click at [275, 167] on p "GSOL005723" at bounding box center [289, 165] width 59 height 10
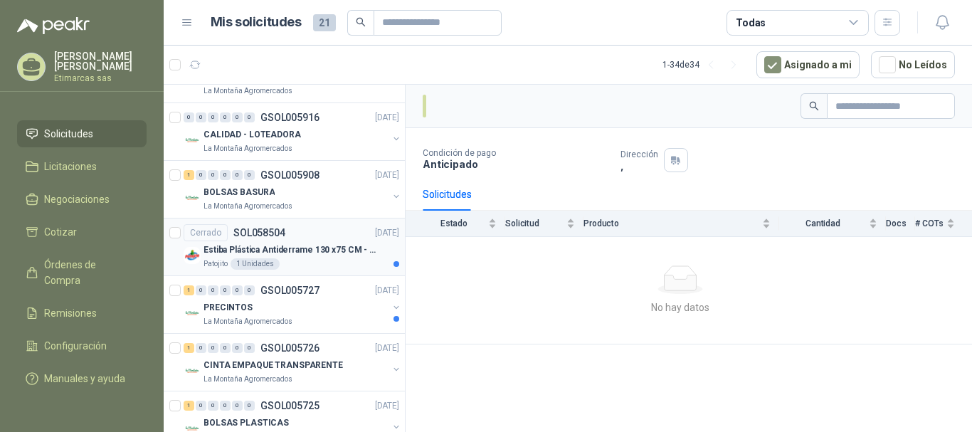
scroll to position [213, 0]
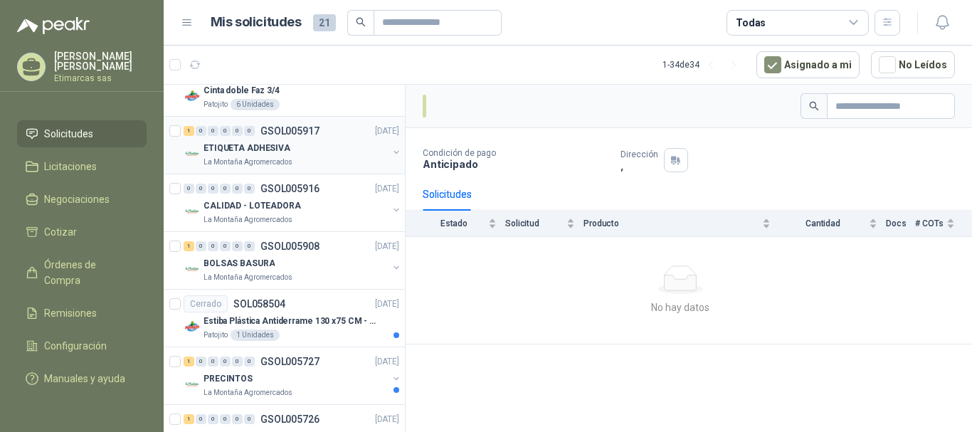
click at [299, 150] on div "ETIQUETA ADHESIVA" at bounding box center [296, 147] width 184 height 17
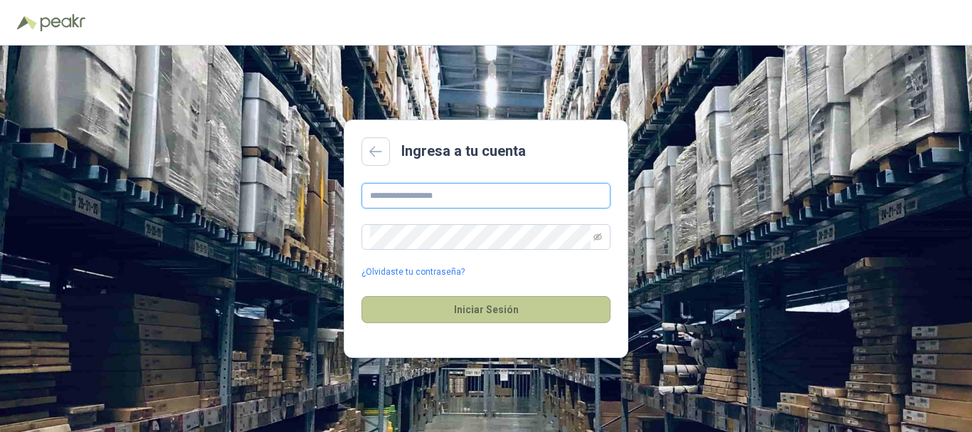
type input "**********"
click at [475, 315] on button "Iniciar Sesión" at bounding box center [485, 309] width 249 height 27
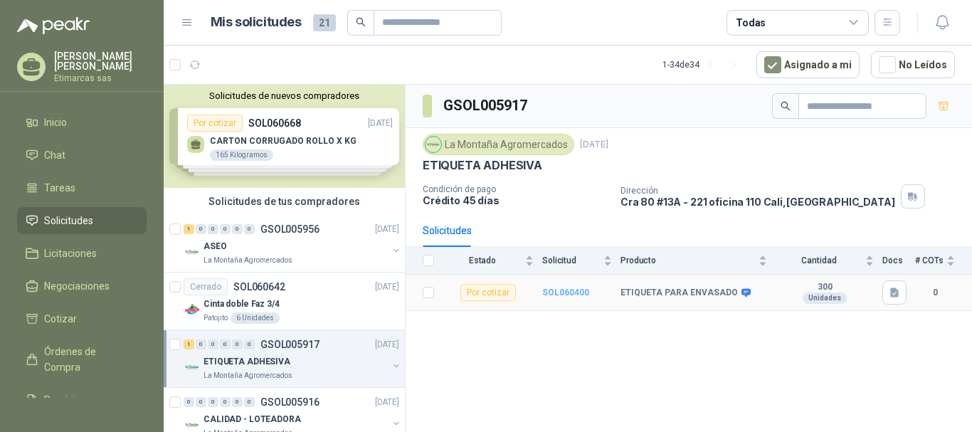
click at [561, 295] on b "SOL060400" at bounding box center [565, 292] width 47 height 10
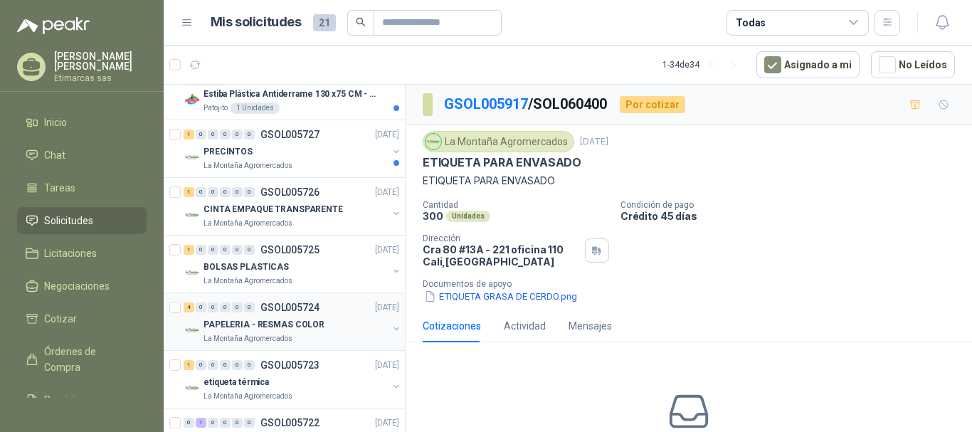
scroll to position [569, 0]
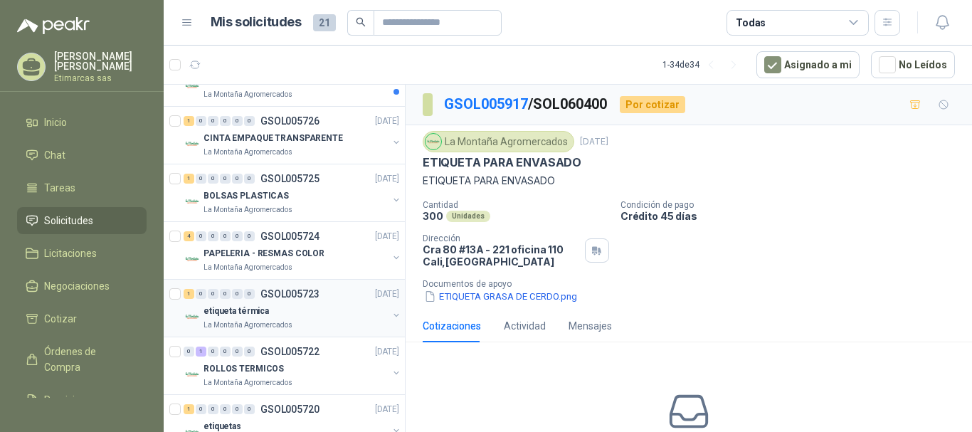
click at [302, 302] on div "1 0 0 0 0 0 GSOL005723 02/10/25" at bounding box center [293, 293] width 218 height 17
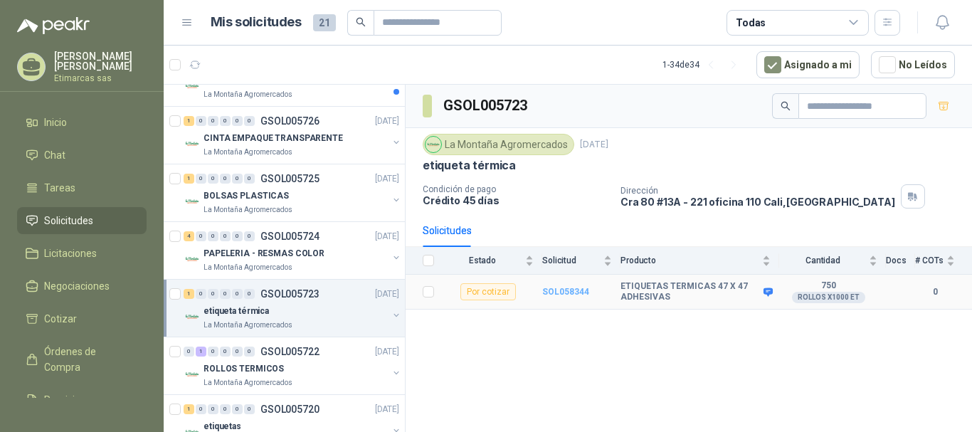
click at [554, 291] on b "SOL058344" at bounding box center [565, 292] width 47 height 10
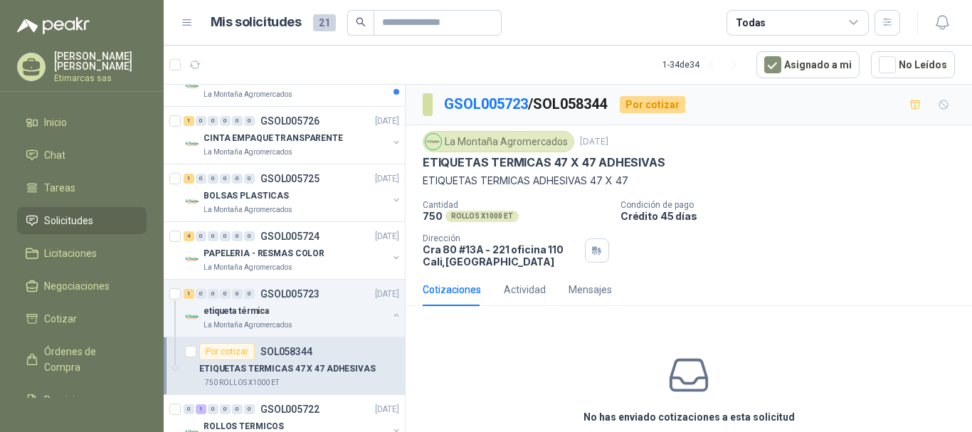
scroll to position [62, 0]
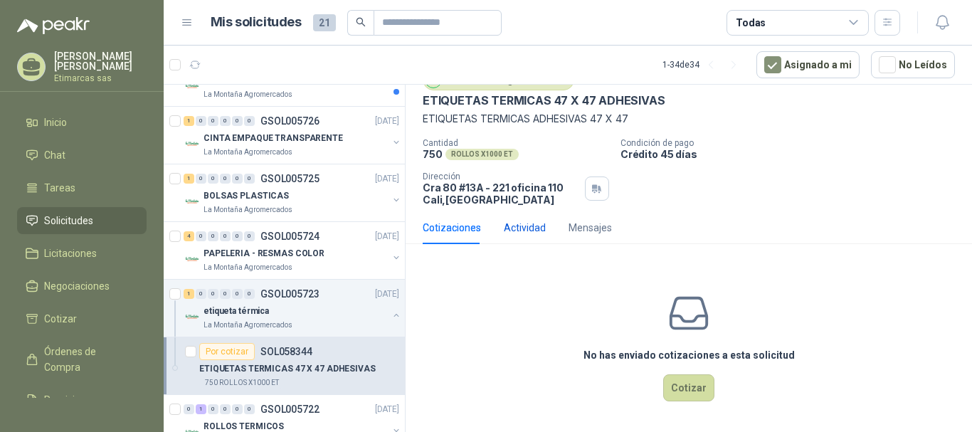
click at [524, 228] on div "Actividad" at bounding box center [525, 228] width 42 height 16
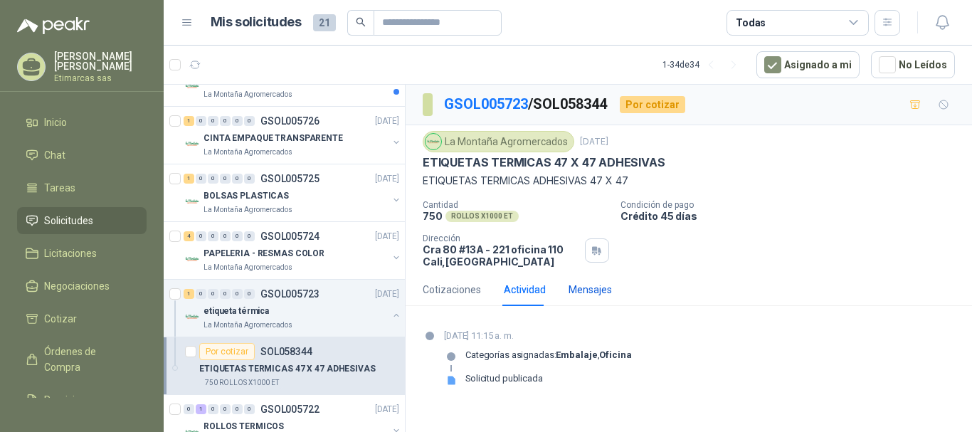
click at [586, 286] on div "Mensajes" at bounding box center [590, 290] width 43 height 16
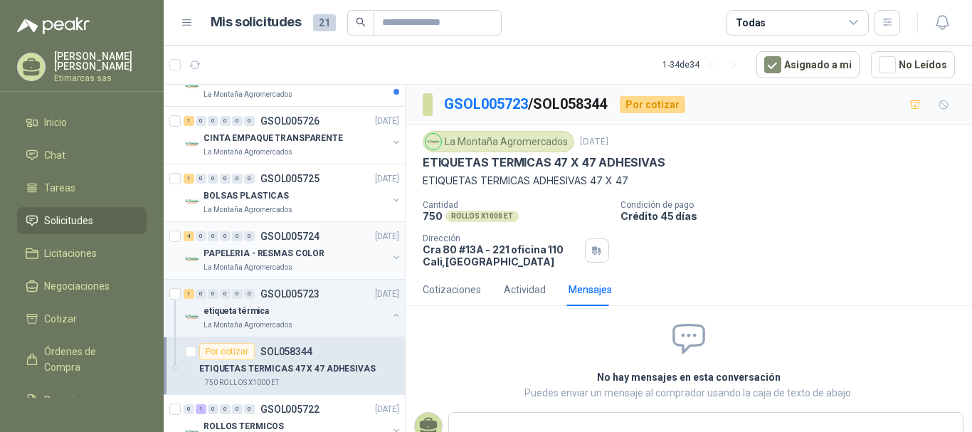
click at [347, 253] on div "PAPELERIA - RESMAS COLOR" at bounding box center [296, 253] width 184 height 17
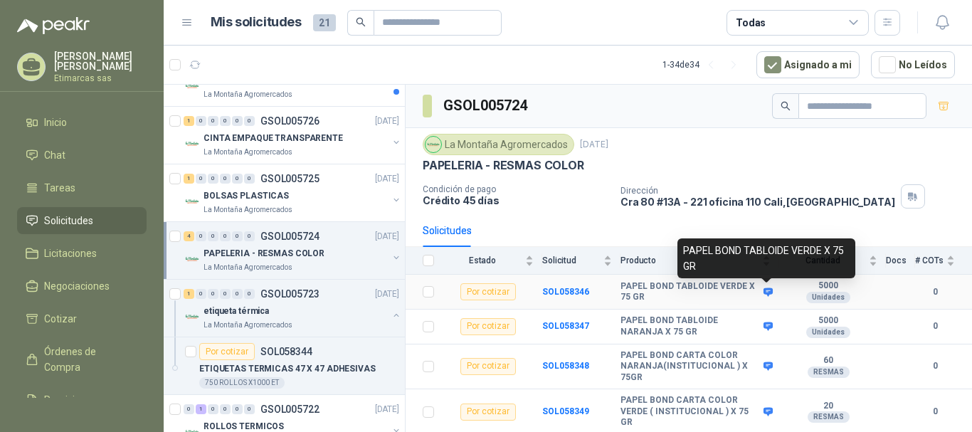
click at [769, 294] on icon at bounding box center [768, 291] width 9 height 9
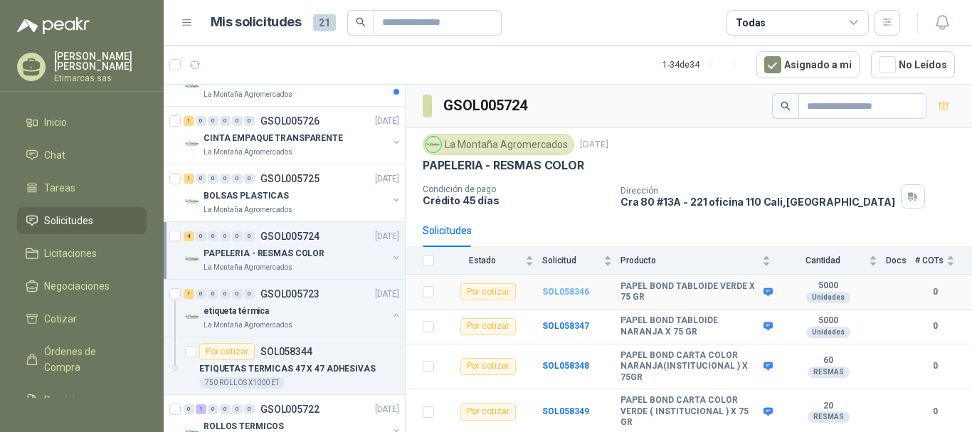
click at [559, 292] on b "SOL058346" at bounding box center [565, 292] width 47 height 10
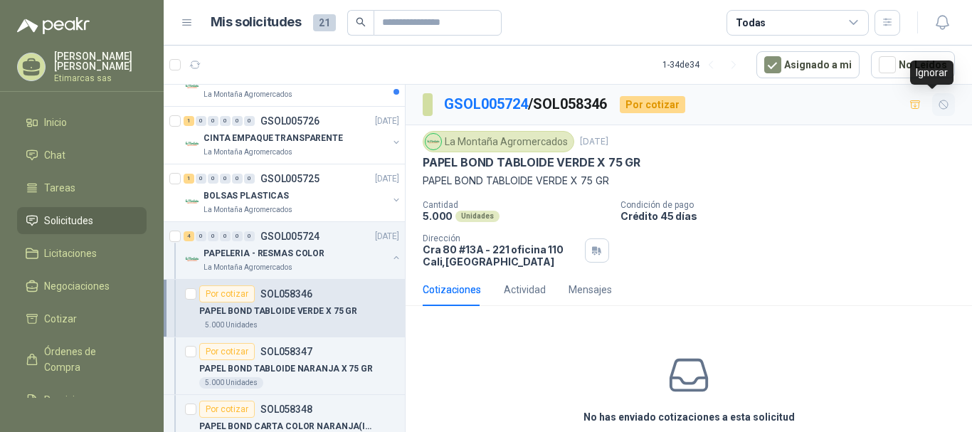
click at [939, 104] on button "button" at bounding box center [943, 104] width 23 height 23
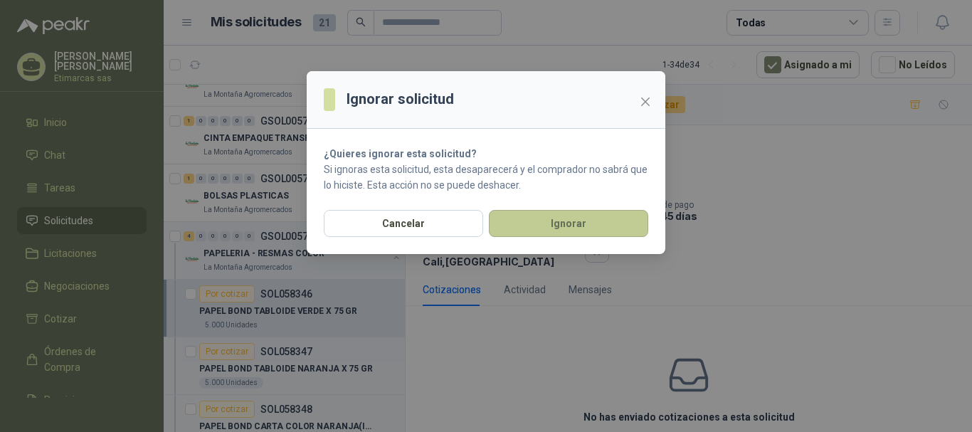
click at [554, 228] on button "Ignorar" at bounding box center [568, 223] width 159 height 27
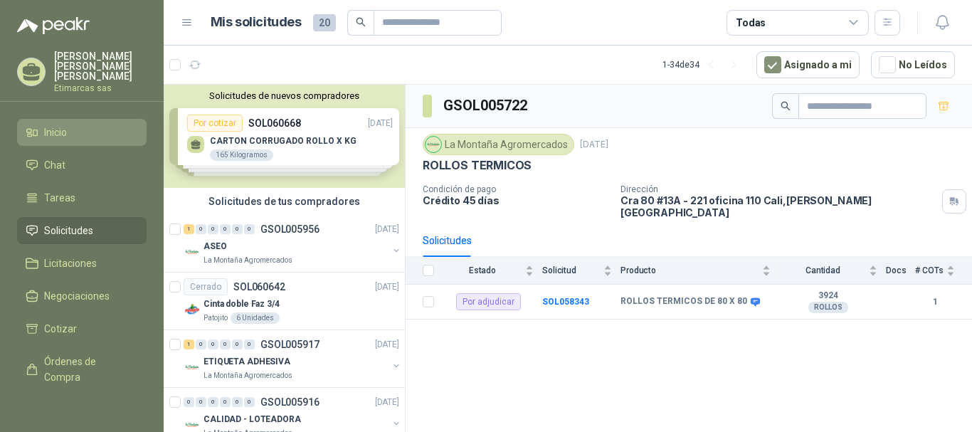
click at [53, 126] on span "Inicio" at bounding box center [55, 133] width 23 height 16
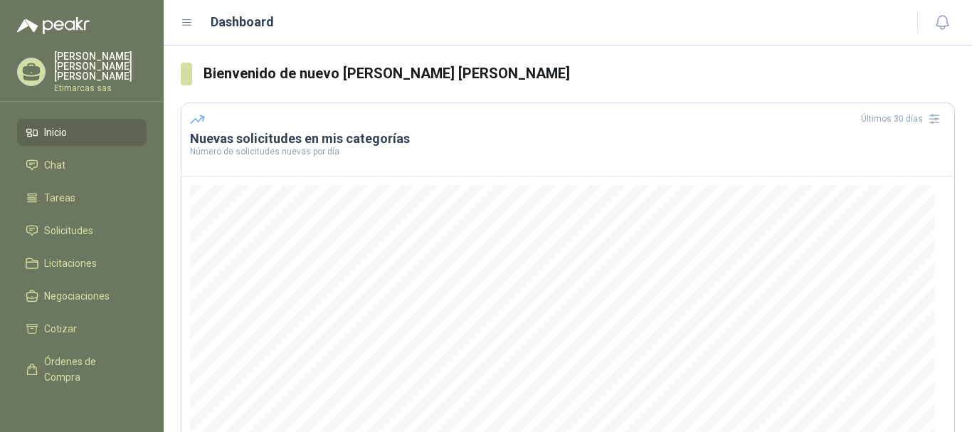
click at [186, 26] on icon at bounding box center [187, 22] width 13 height 13
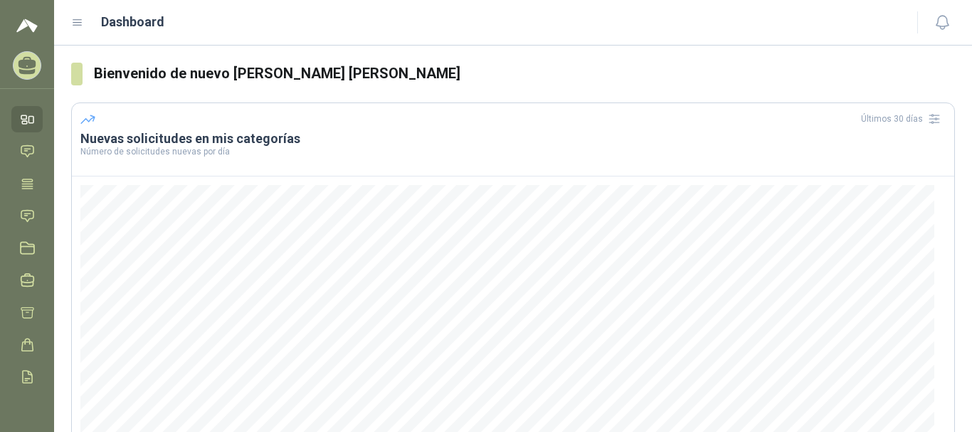
click at [76, 21] on icon at bounding box center [77, 22] width 13 height 13
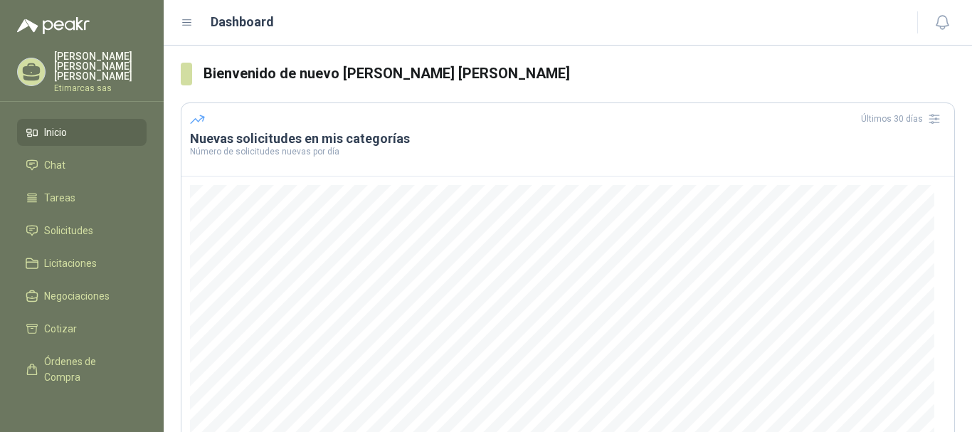
click at [79, 84] on p "Etimarcas sas" at bounding box center [100, 88] width 93 height 9
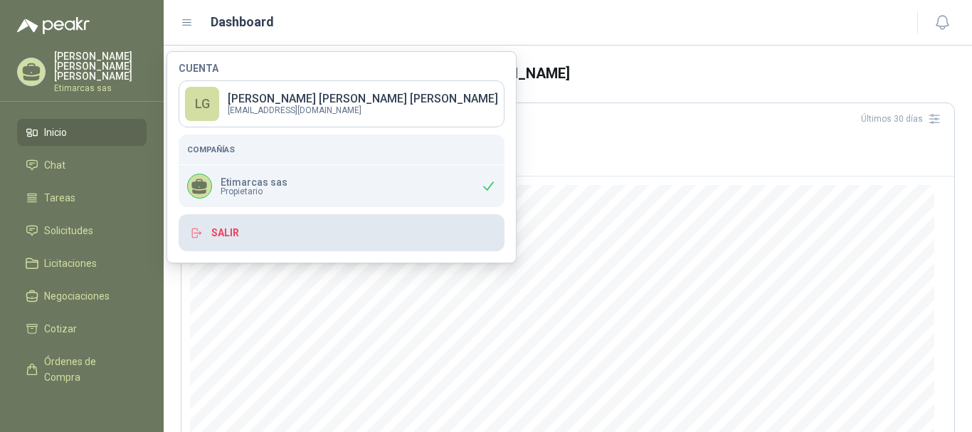
click at [241, 239] on button "Salir" at bounding box center [342, 232] width 326 height 37
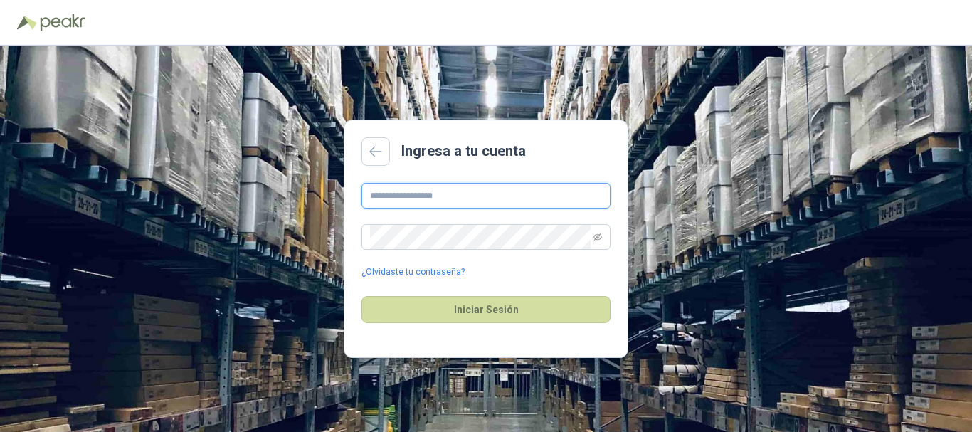
type input "**********"
click at [603, 238] on span at bounding box center [485, 237] width 249 height 26
click at [598, 236] on icon "eye-invisible" at bounding box center [597, 236] width 9 height 7
click at [324, 231] on div "**********" at bounding box center [486, 239] width 972 height 386
drag, startPoint x: 485, startPoint y: 204, endPoint x: 363, endPoint y: 194, distance: 122.1
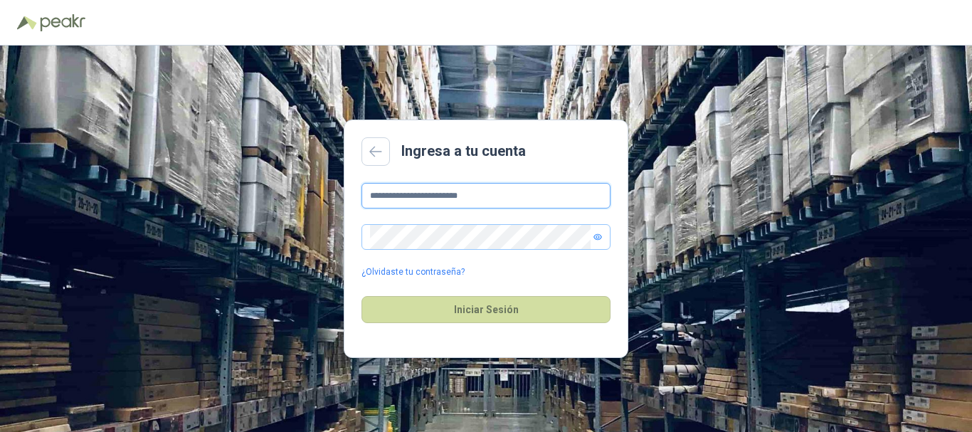
click at [363, 194] on input "**********" at bounding box center [485, 196] width 249 height 26
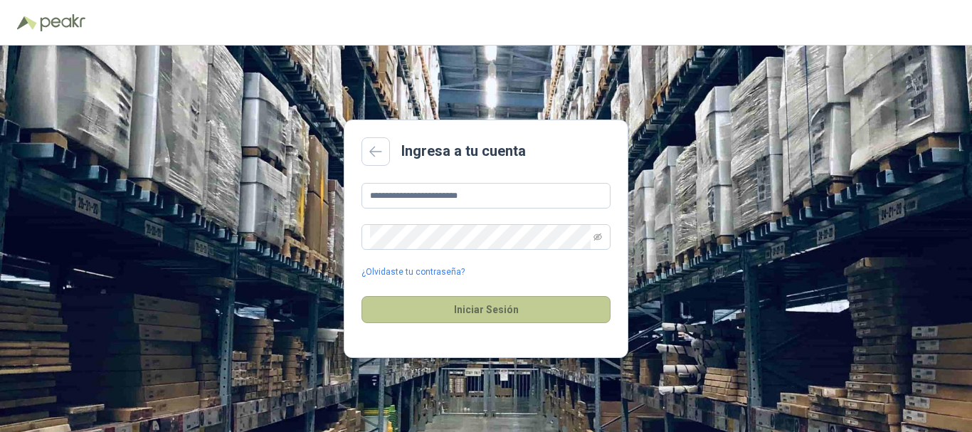
click at [507, 302] on button "Iniciar Sesión" at bounding box center [485, 309] width 249 height 27
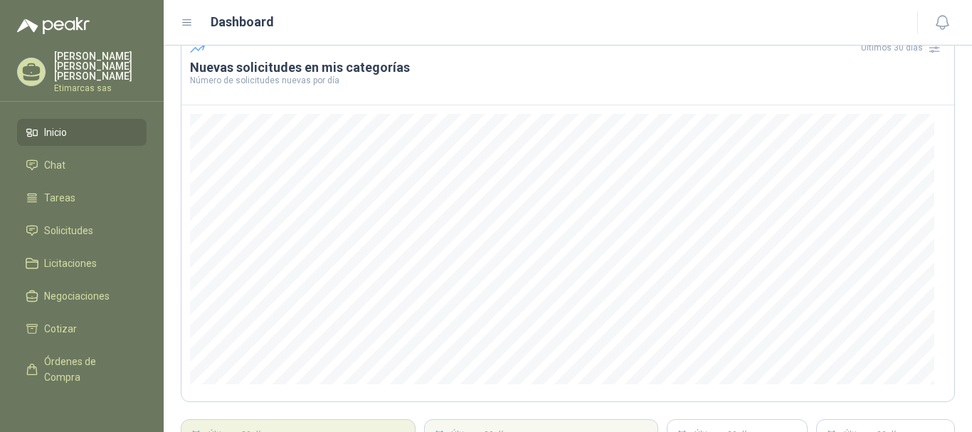
scroll to position [209, 0]
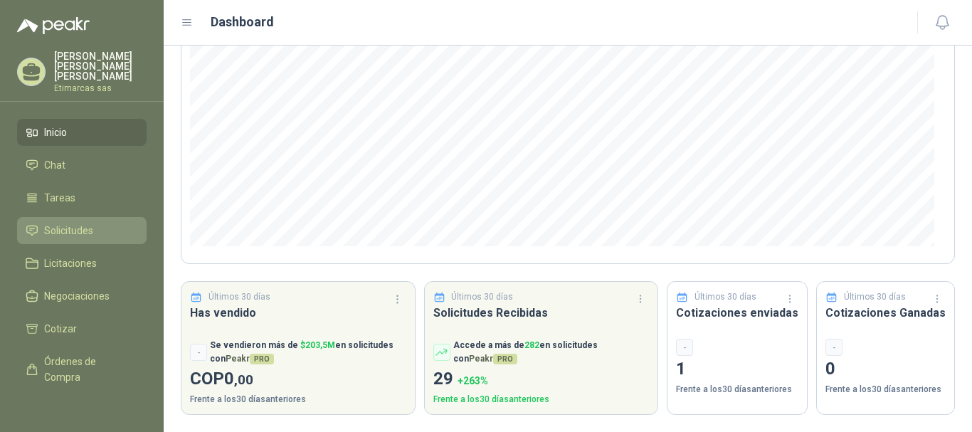
click at [78, 223] on span "Solicitudes" at bounding box center [68, 231] width 49 height 16
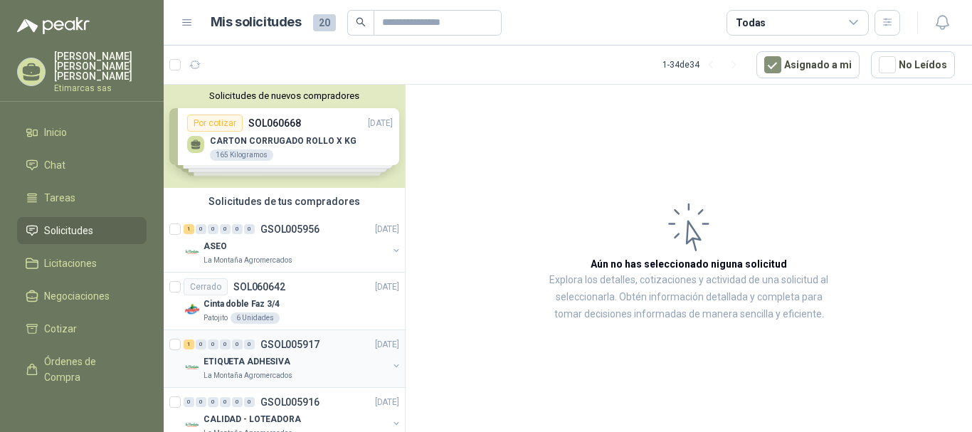
scroll to position [71, 0]
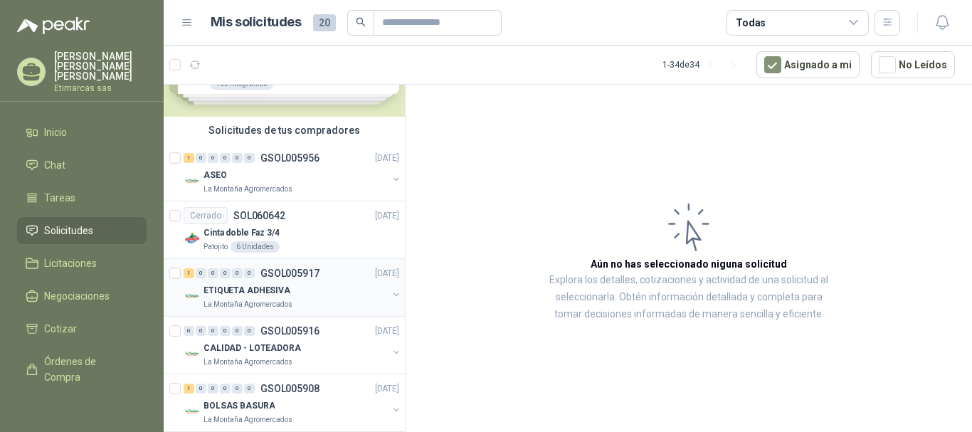
click at [319, 292] on div "ETIQUETA ADHESIVA" at bounding box center [296, 290] width 184 height 17
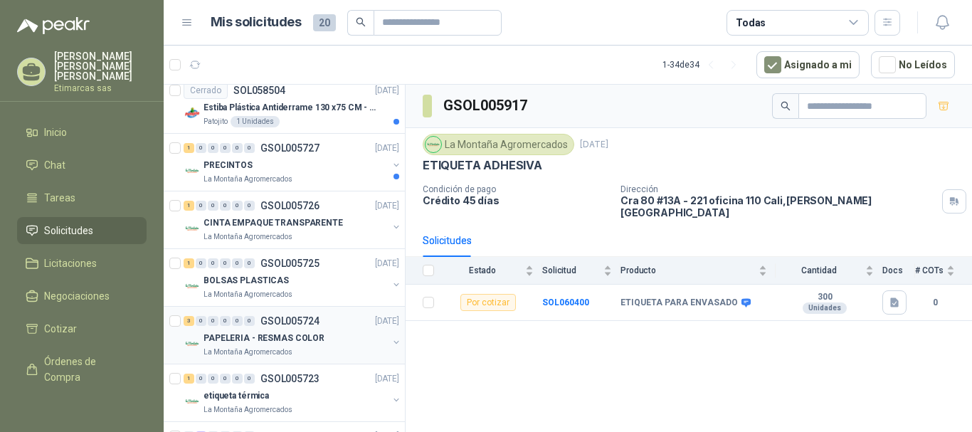
scroll to position [498, 0]
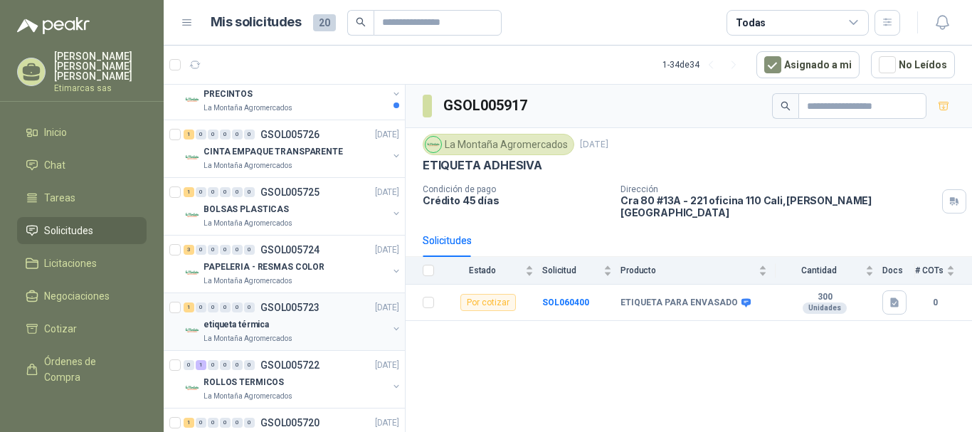
click at [298, 321] on div "etiqueta térmica" at bounding box center [296, 324] width 184 height 17
